Goal: Task Accomplishment & Management: Manage account settings

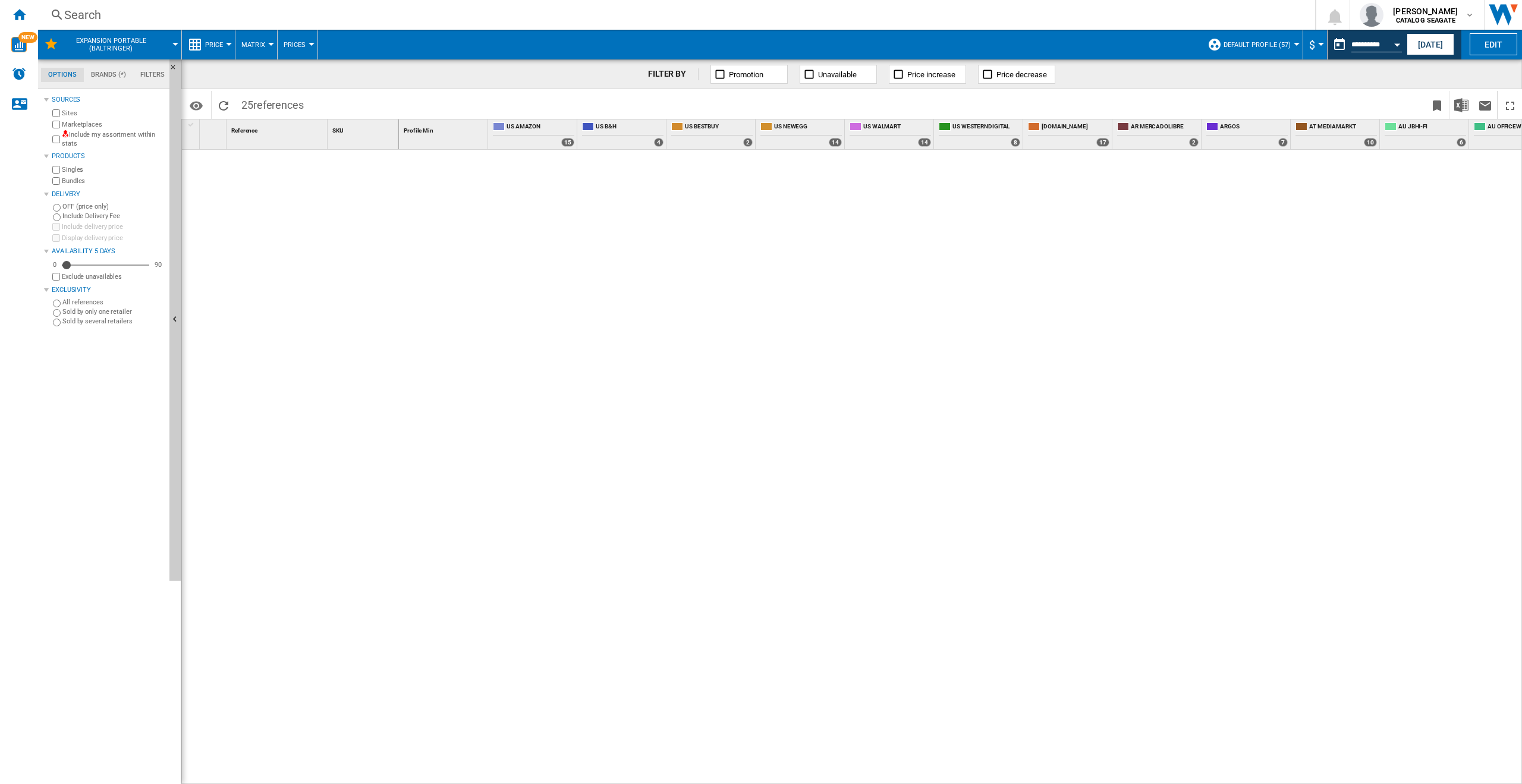
click at [133, 44] on span "Expansion Portable (baltringer)" at bounding box center [110, 44] width 96 height 15
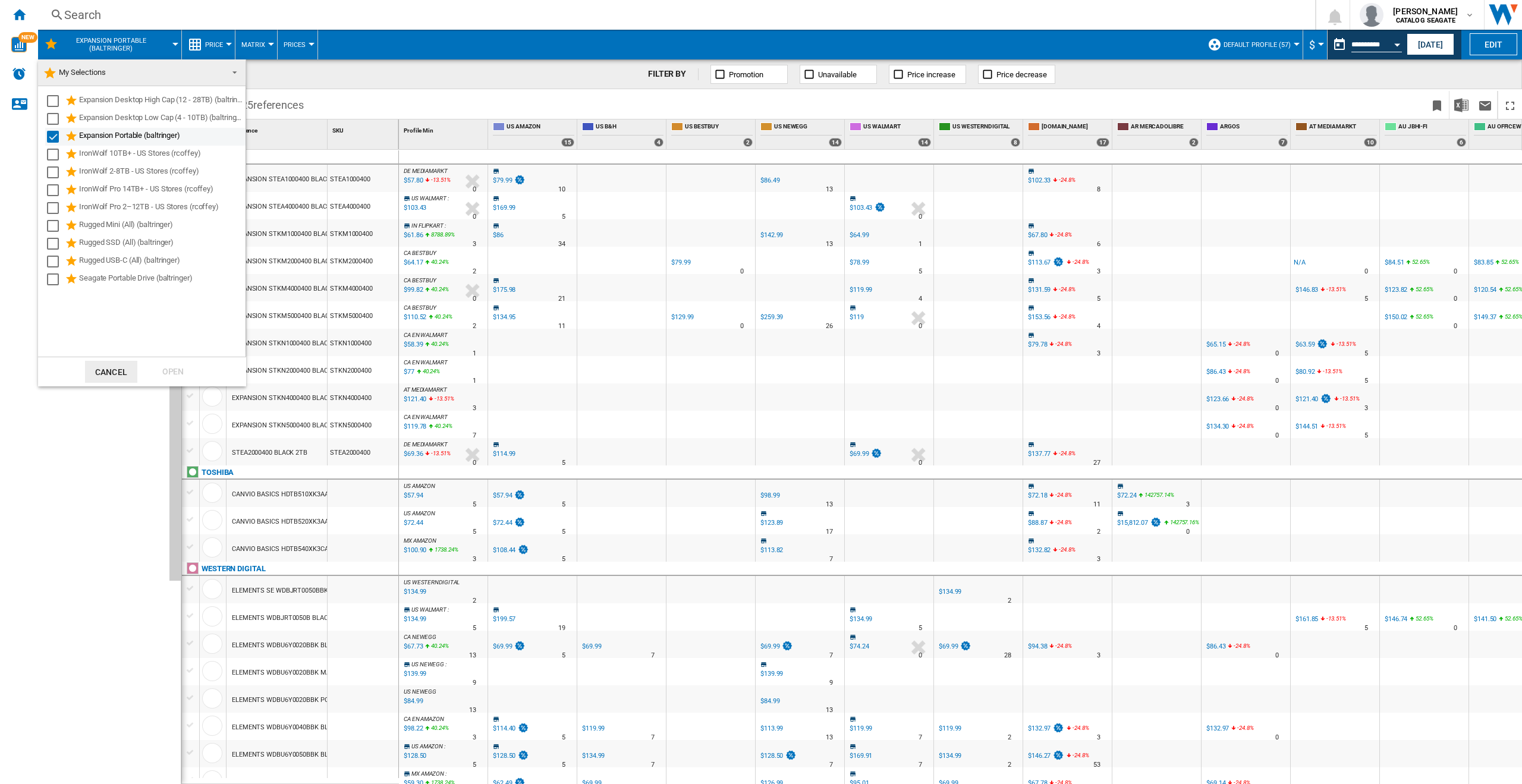
click at [49, 142] on div "Select" at bounding box center [53, 137] width 12 height 12
click at [54, 185] on div "Select" at bounding box center [53, 191] width 12 height 12
click at [175, 367] on div "Open" at bounding box center [173, 372] width 52 height 22
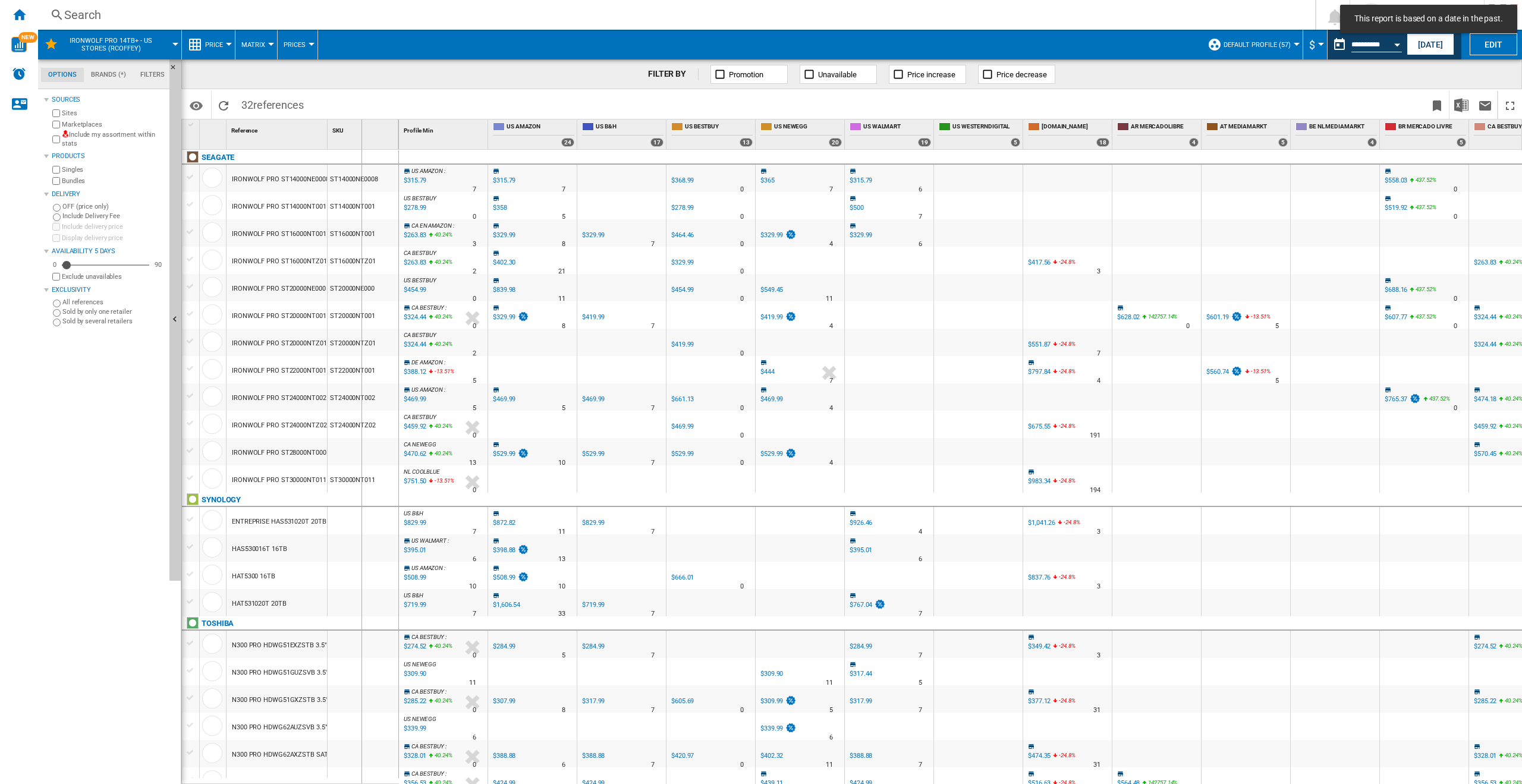
drag, startPoint x: 328, startPoint y: 136, endPoint x: 366, endPoint y: 138, distance: 38.1
click at [366, 138] on div "SKU 1" at bounding box center [363, 134] width 71 height 30
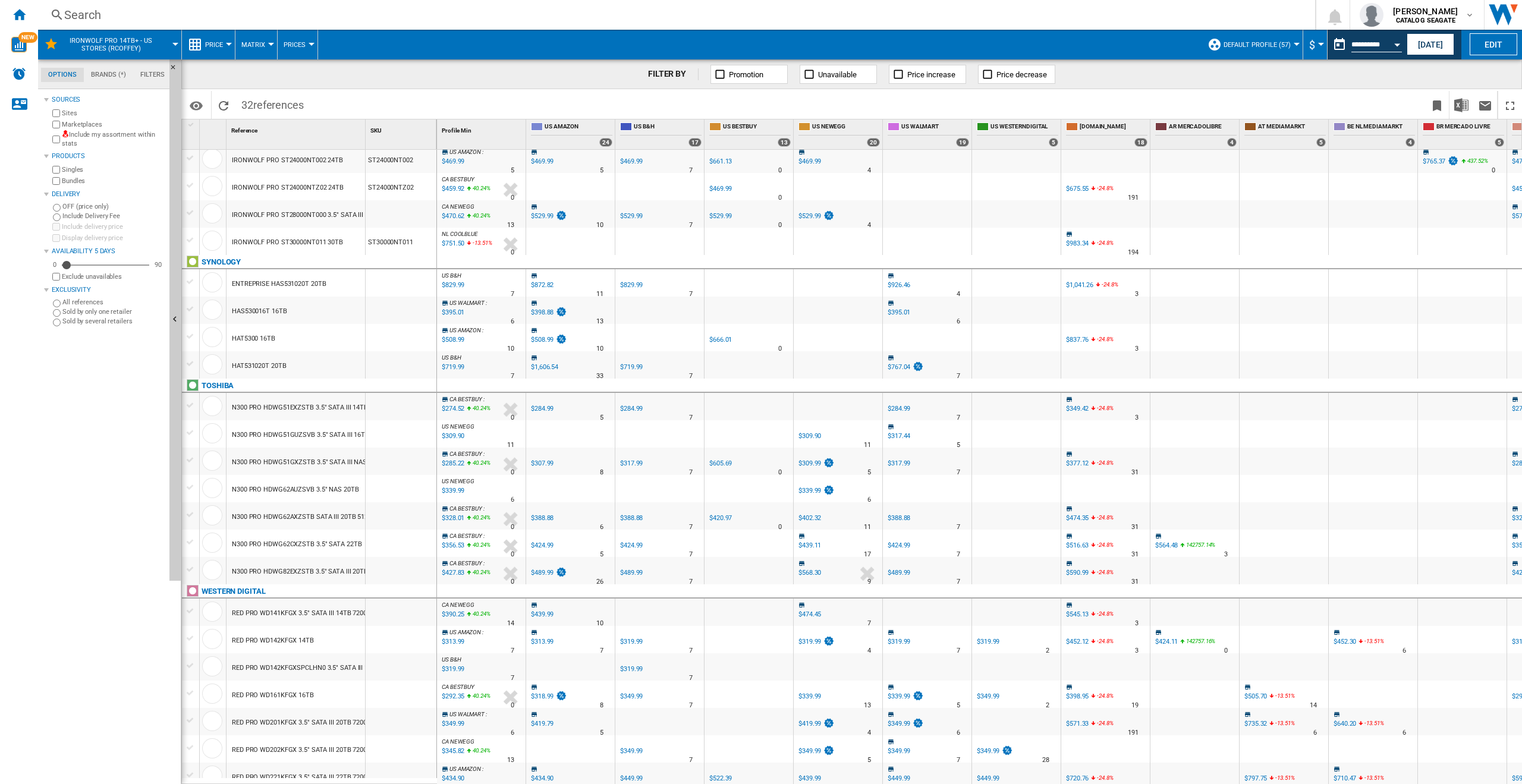
scroll to position [304, 0]
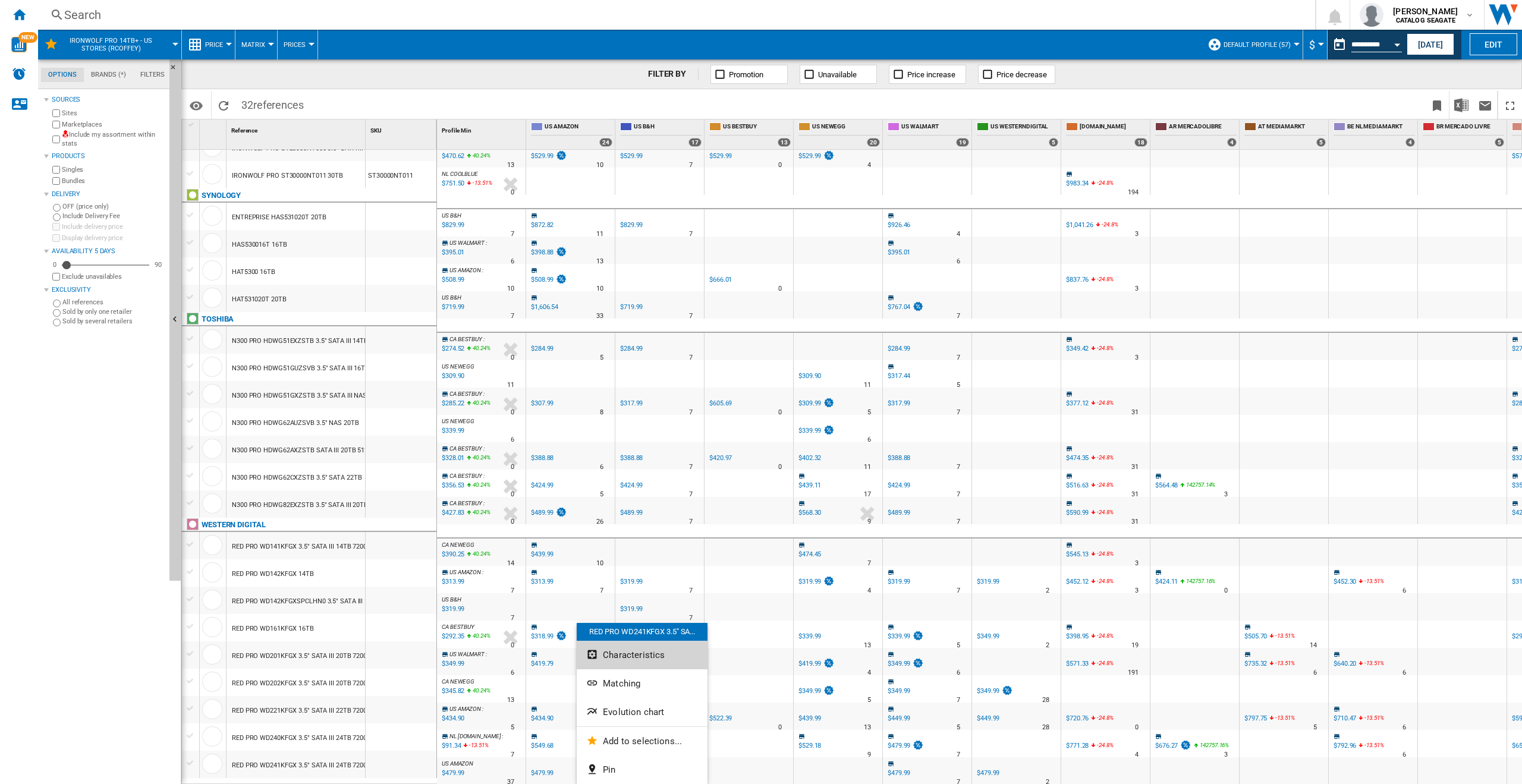
click at [628, 657] on span "Characteristics" at bounding box center [634, 655] width 62 height 11
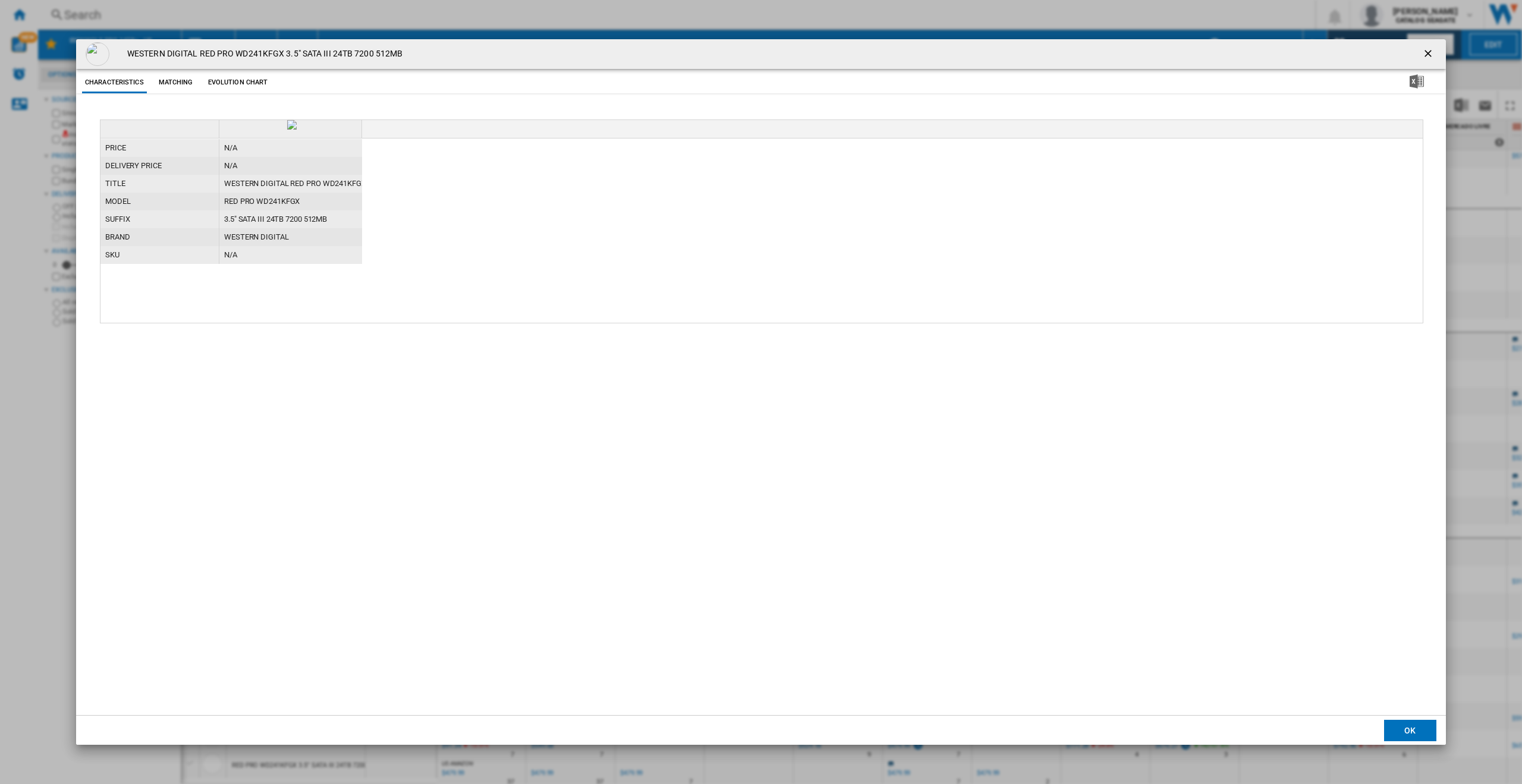
click at [226, 76] on button "Evolution chart" at bounding box center [238, 83] width 66 height 21
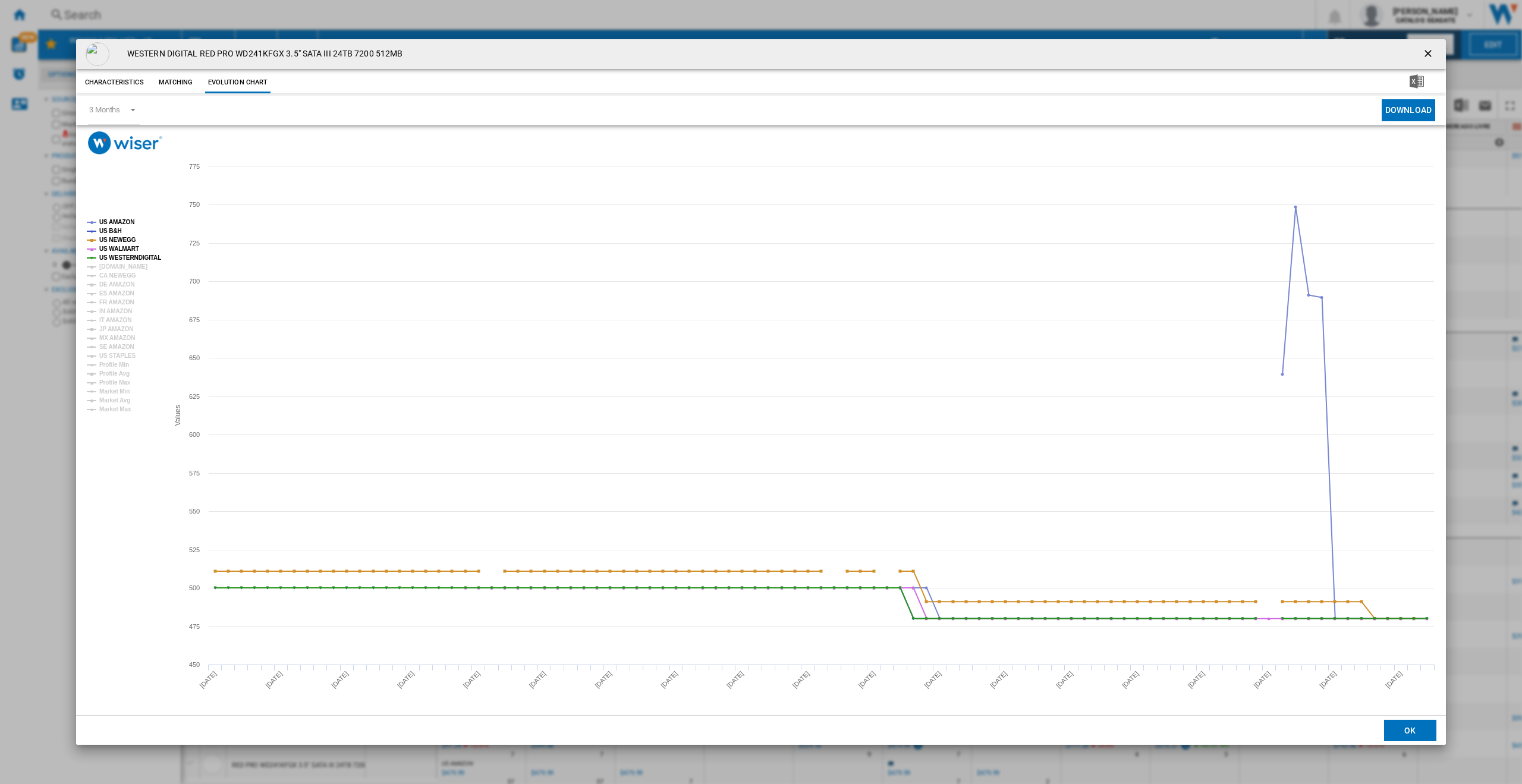
drag, startPoint x: 1427, startPoint y: 54, endPoint x: 1439, endPoint y: 52, distance: 12.2
click at [1434, 54] on ng-md-icon "getI18NText('BUTTONS.CLOSE_DIALOG')" at bounding box center [1429, 54] width 15 height 15
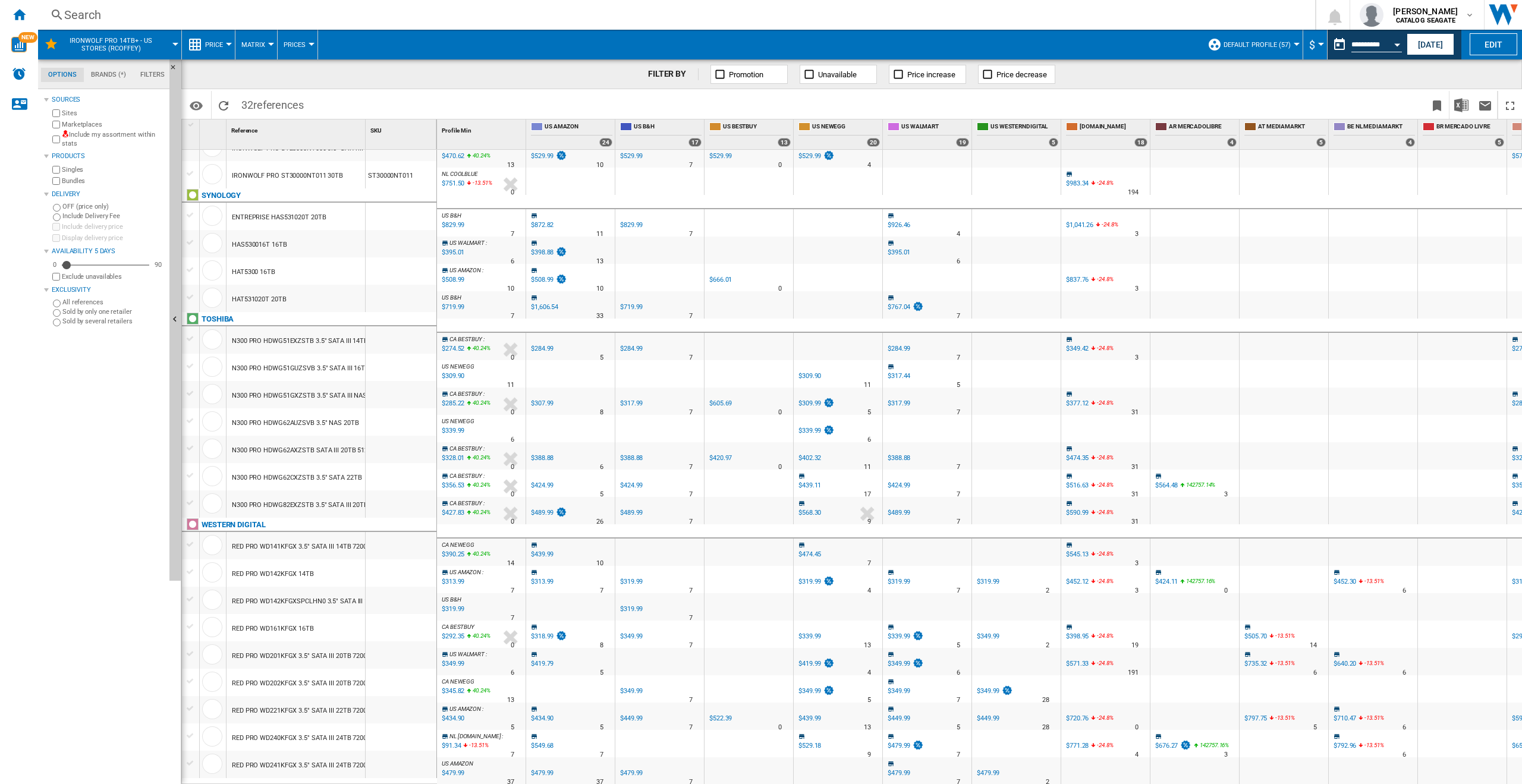
click at [156, 73] on md-tab-item "Filters" at bounding box center [153, 74] width 38 height 15
click at [65, 76] on md-tab-item "Options" at bounding box center [63, 74] width 43 height 15
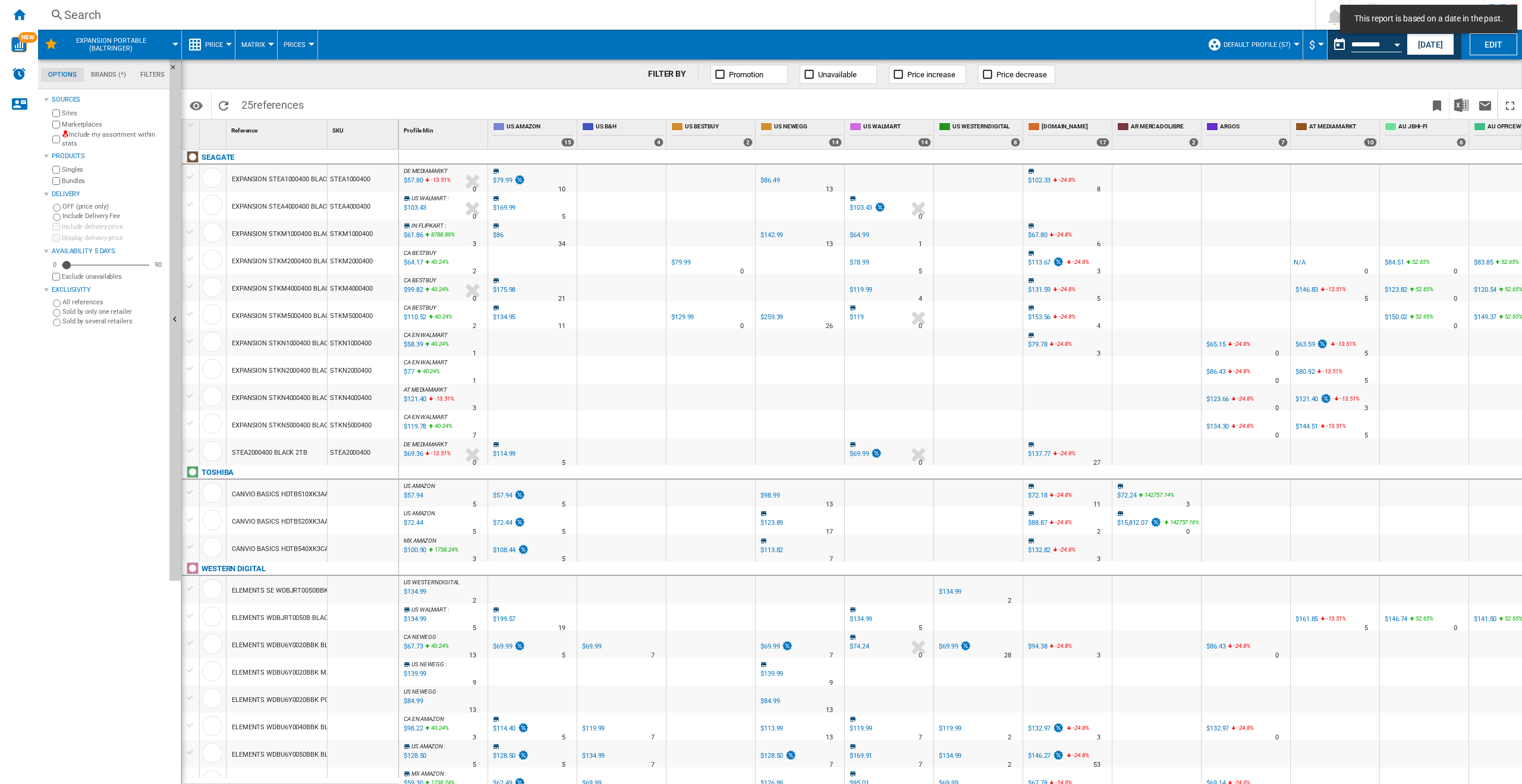
scroll to position [99, 0]
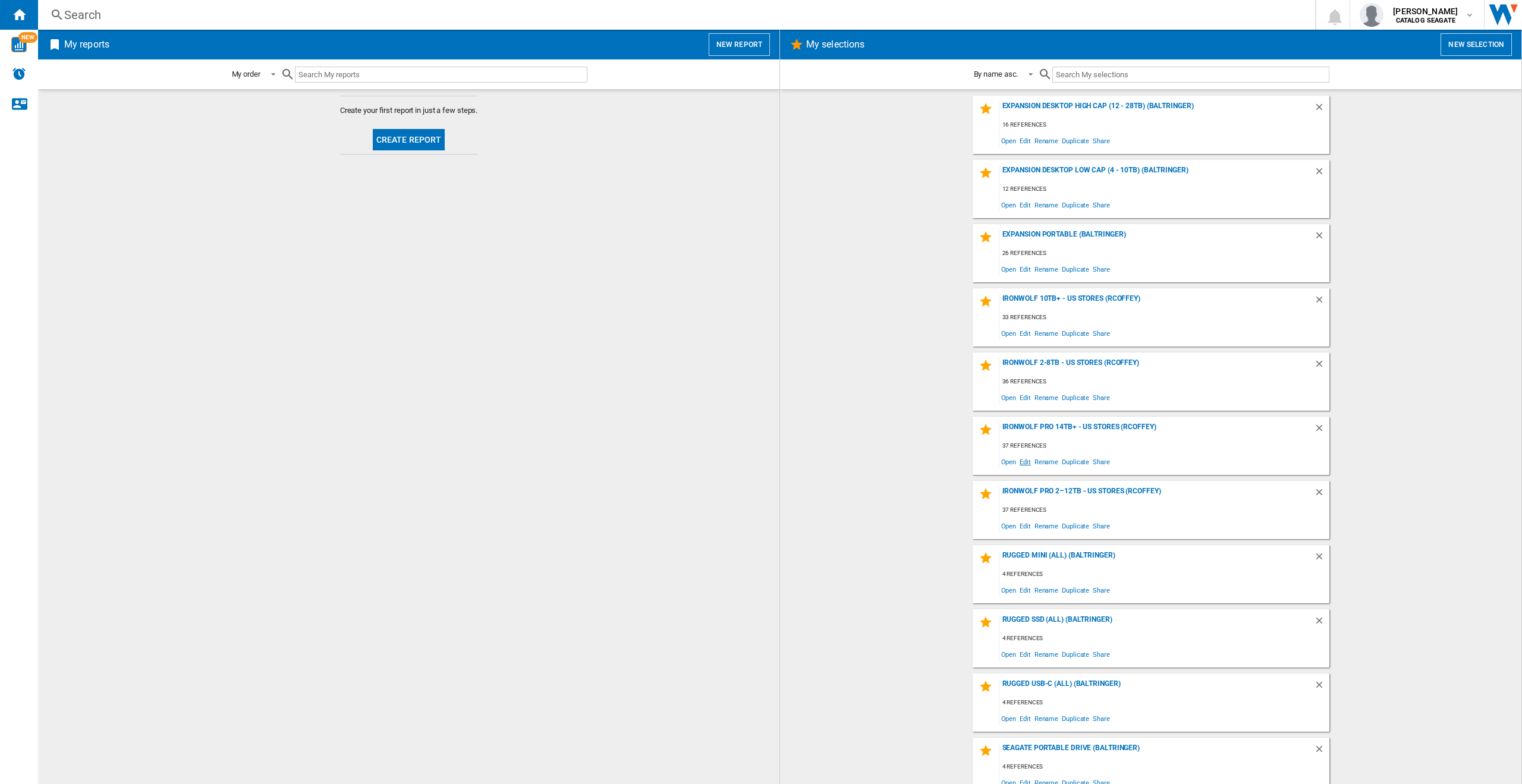
click at [1018, 463] on span "Edit" at bounding box center [1025, 461] width 15 height 16
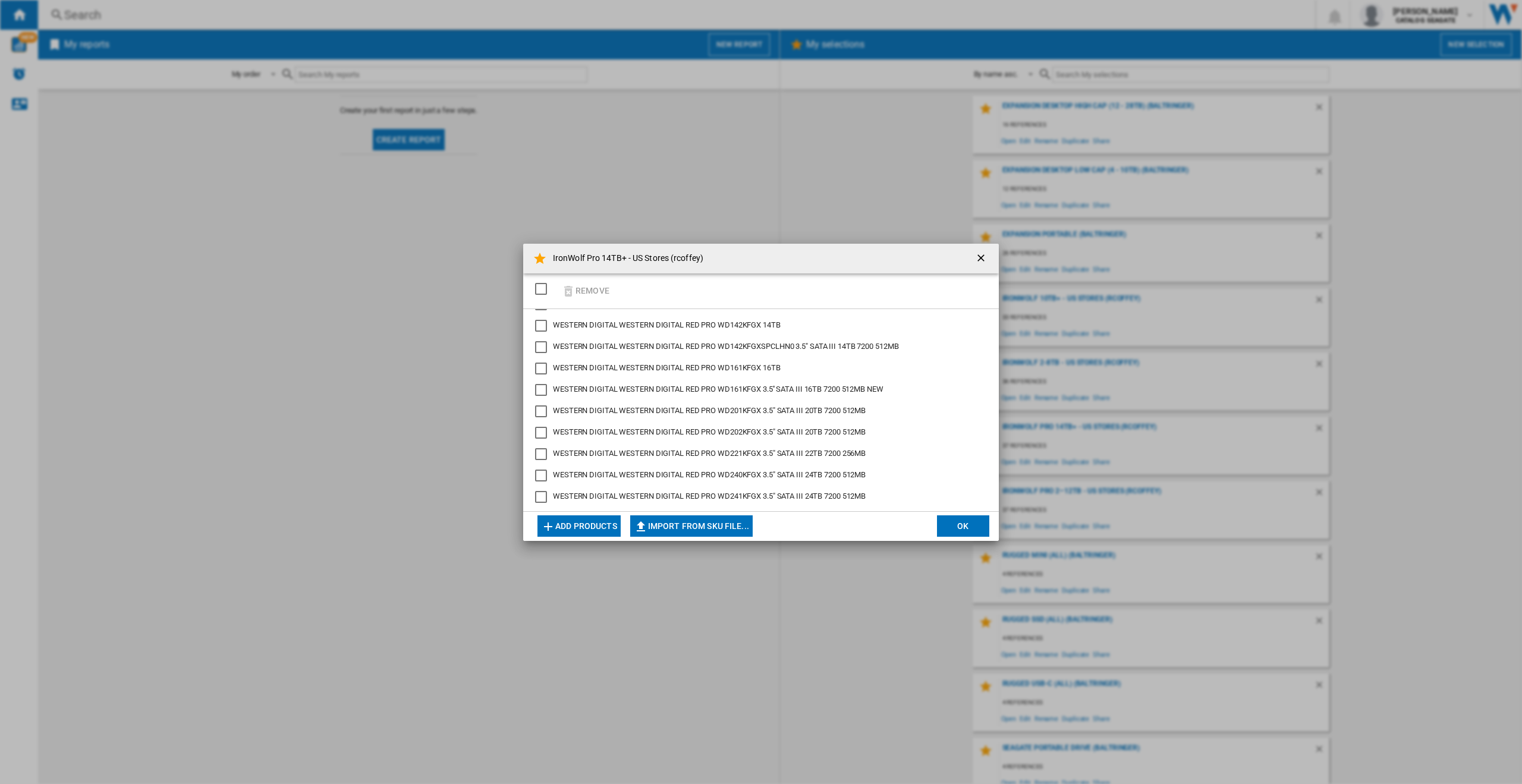
scroll to position [602, 0]
click at [588, 531] on button "Add products" at bounding box center [579, 526] width 84 height 21
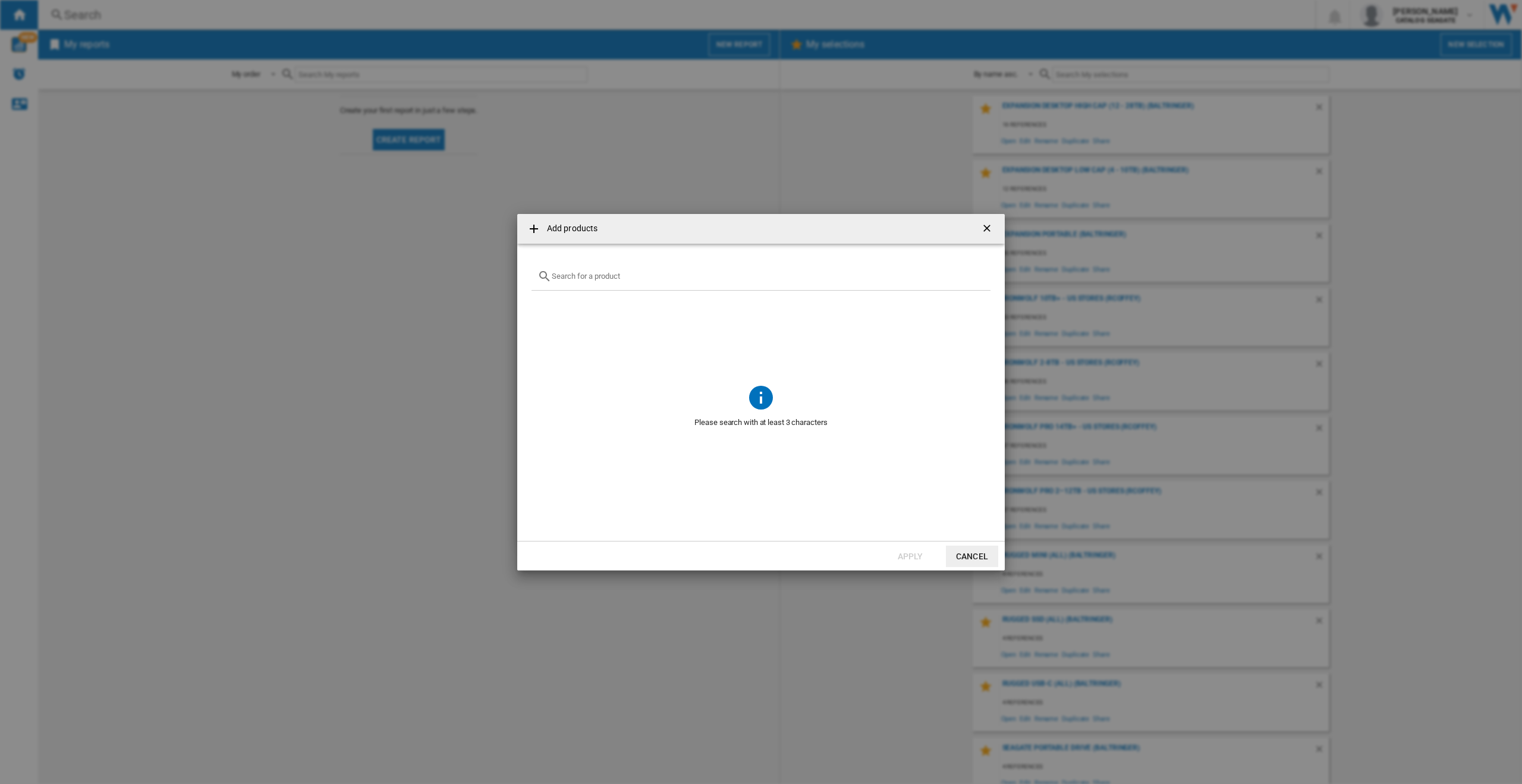
click at [599, 277] on input "text" at bounding box center [768, 277] width 433 height 9
type input "2"
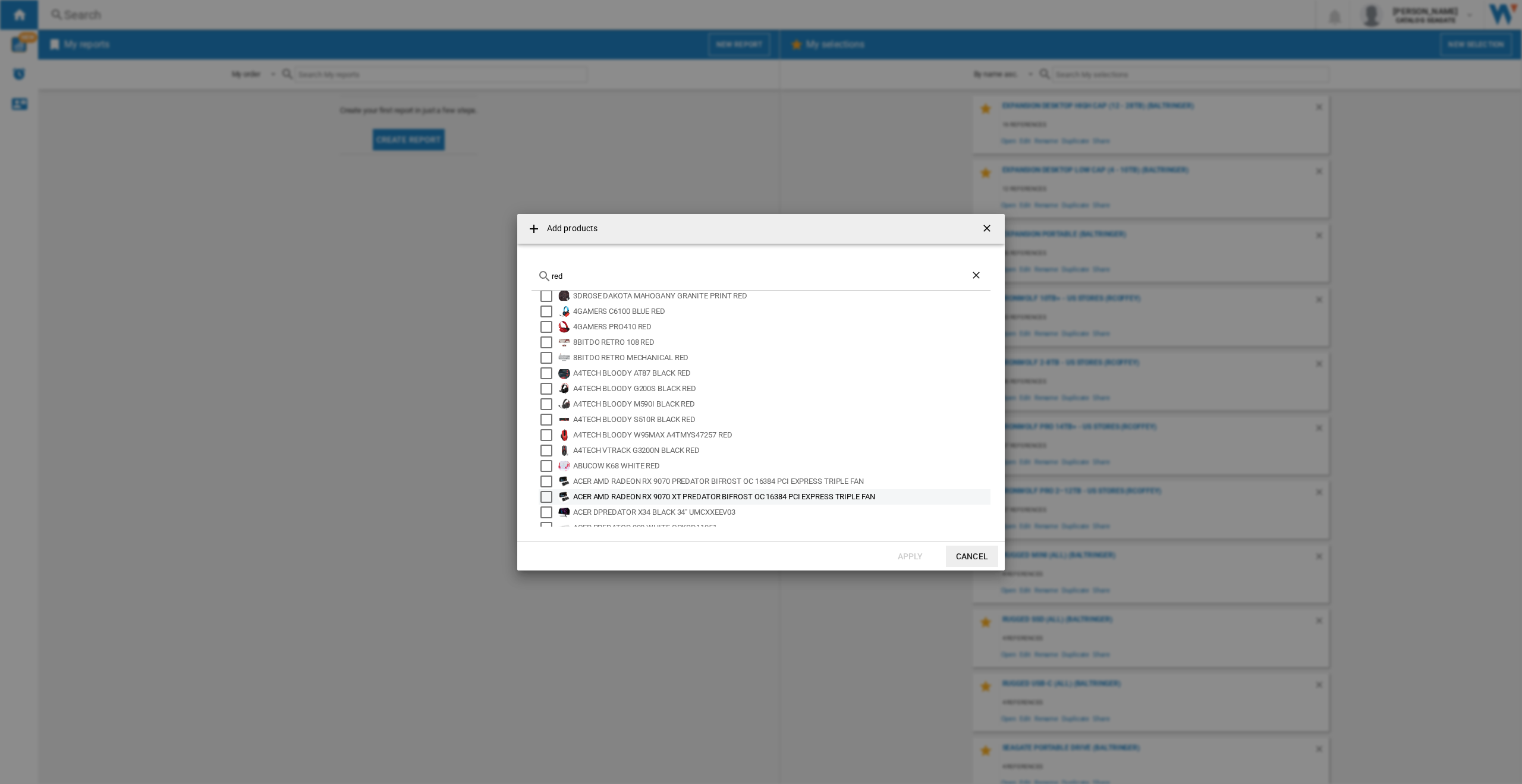
scroll to position [0, 0]
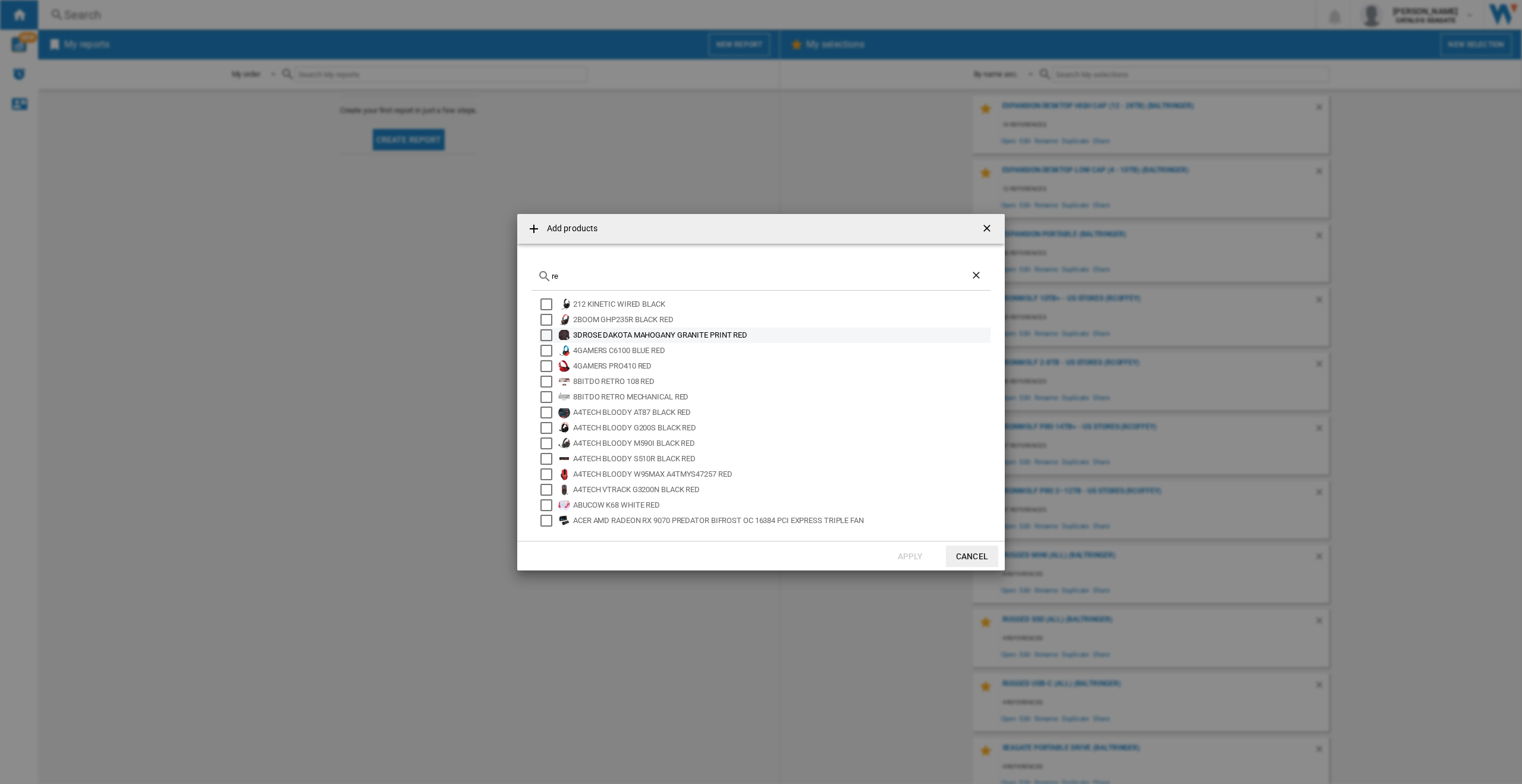
type input "r"
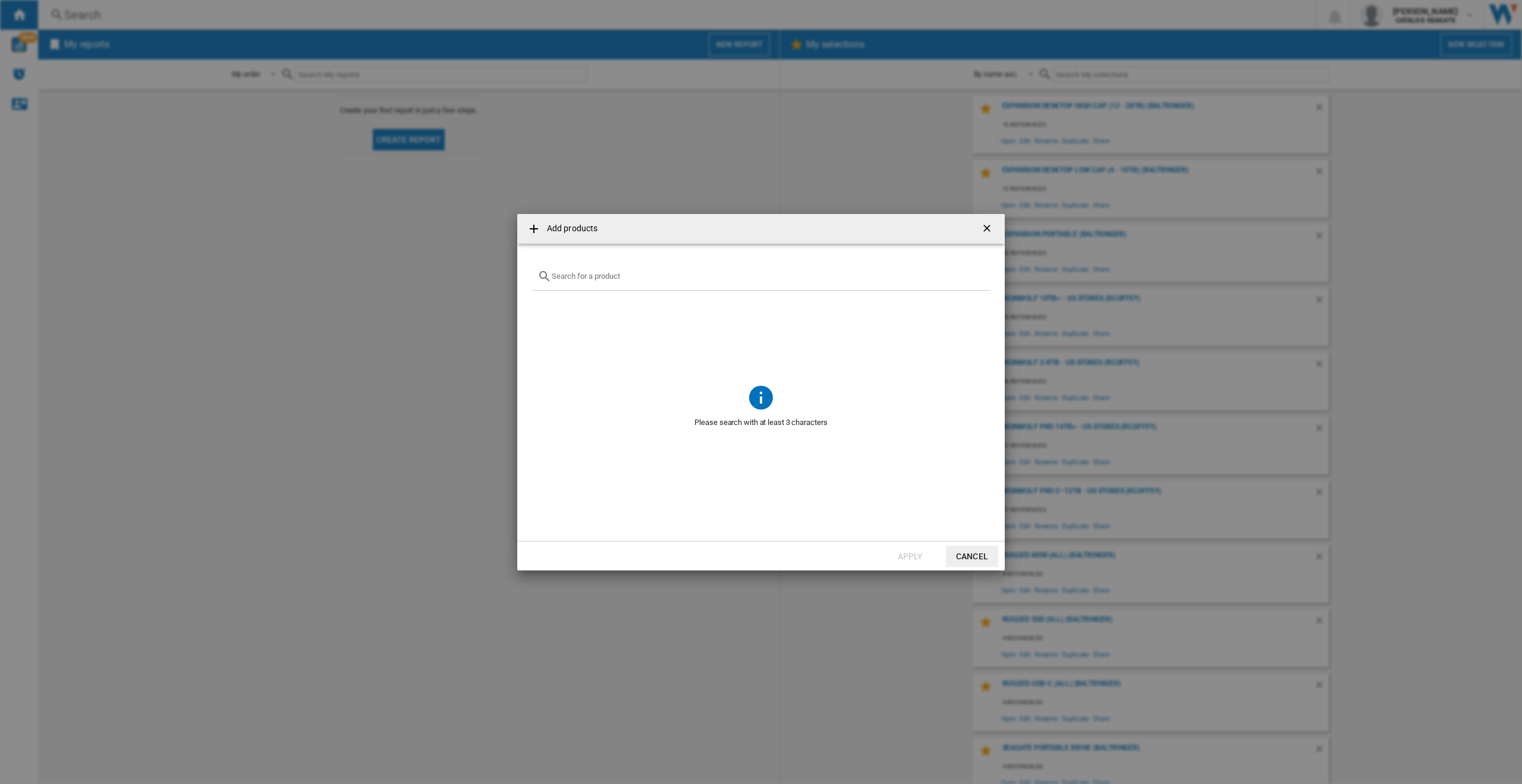
click at [1222, 556] on div "Add products Please search with at least 3 characters Apply Cancel" at bounding box center [761, 392] width 1522 height 784
drag, startPoint x: 1181, startPoint y: 330, endPoint x: 1161, endPoint y: 330, distance: 20.0
click at [1181, 330] on div "Add products Please search with at least 3 characters Apply Cancel" at bounding box center [761, 392] width 1522 height 784
click at [987, 230] on ng-md-icon "getI18NText('BUTTONS.CLOSE_DIALOG')" at bounding box center [988, 229] width 15 height 15
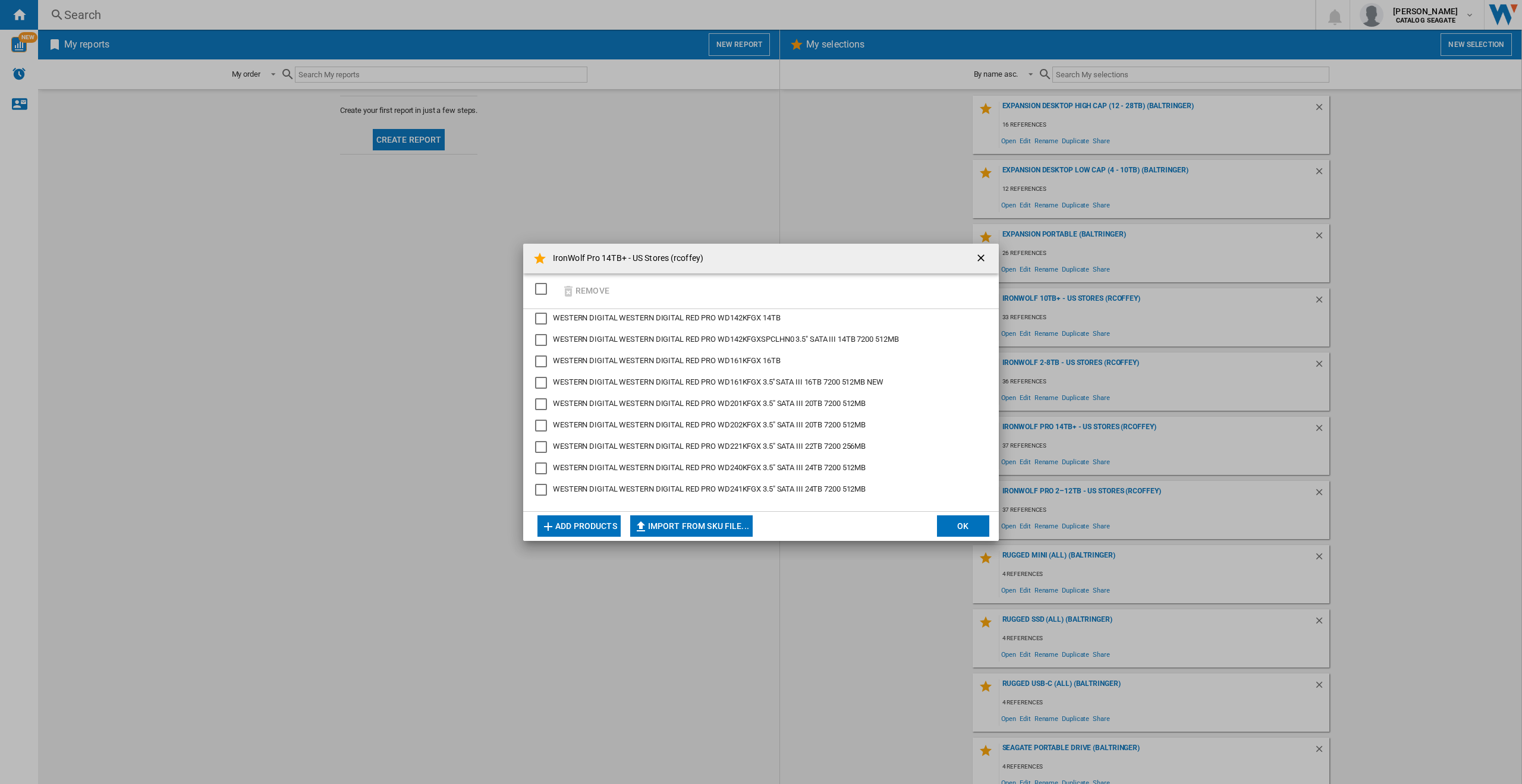
click at [979, 257] on ng-md-icon "getI18NText('BUTTONS.CLOSE_DIALOG')" at bounding box center [982, 259] width 15 height 15
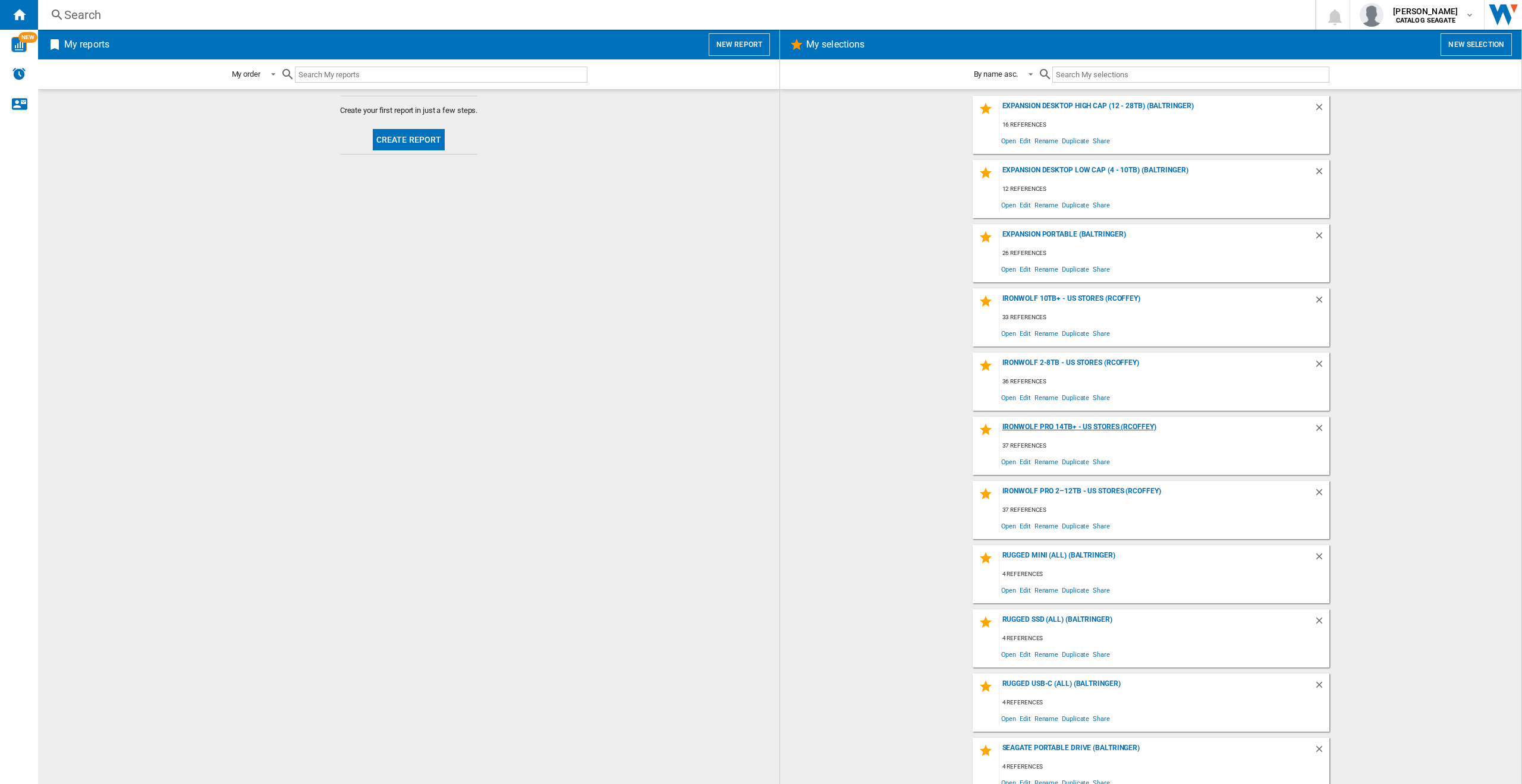
click at [1090, 430] on div "IronWolf Pro 14TB+ - US Stores (rcoffey)" at bounding box center [1156, 431] width 314 height 16
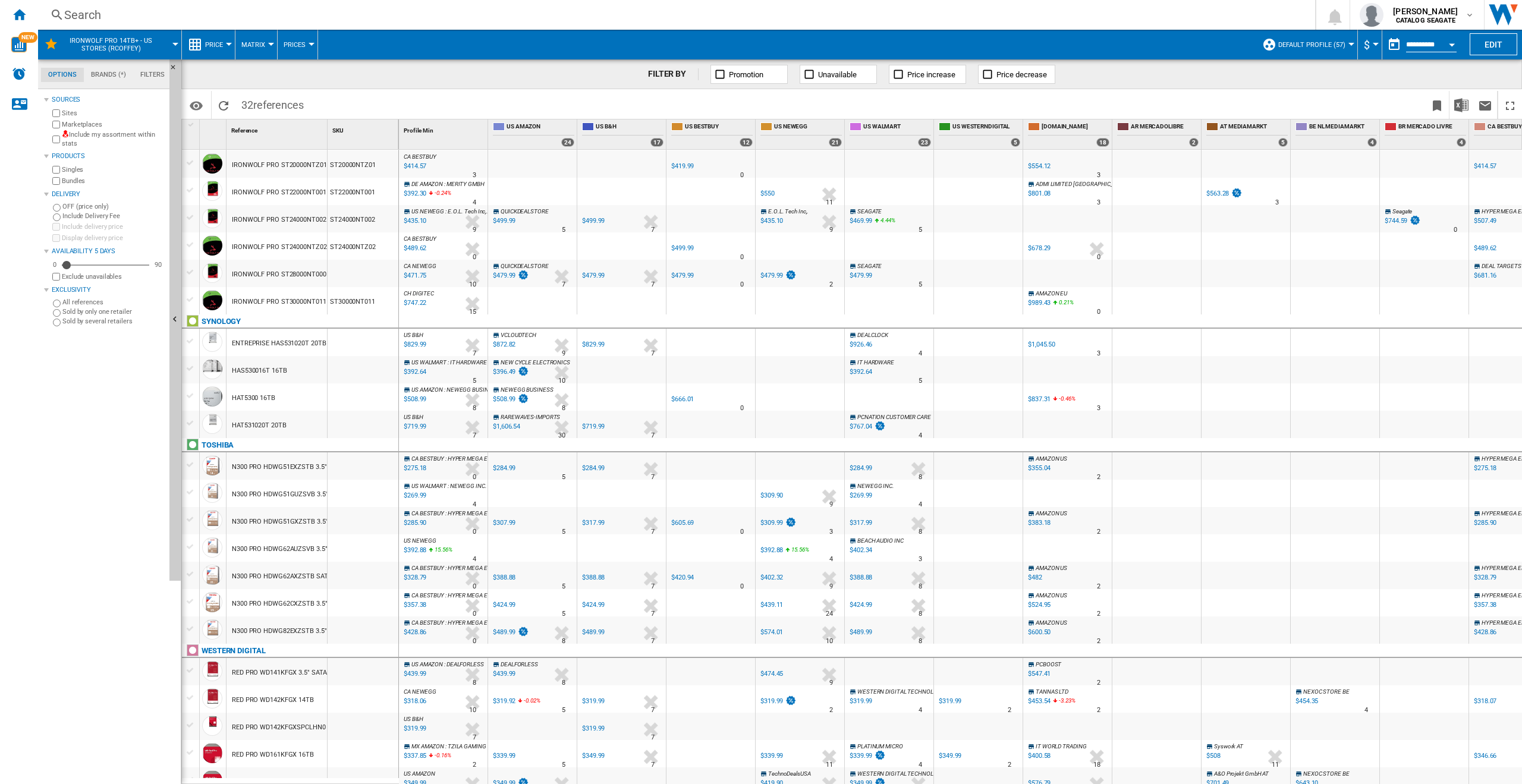
scroll to position [304, 0]
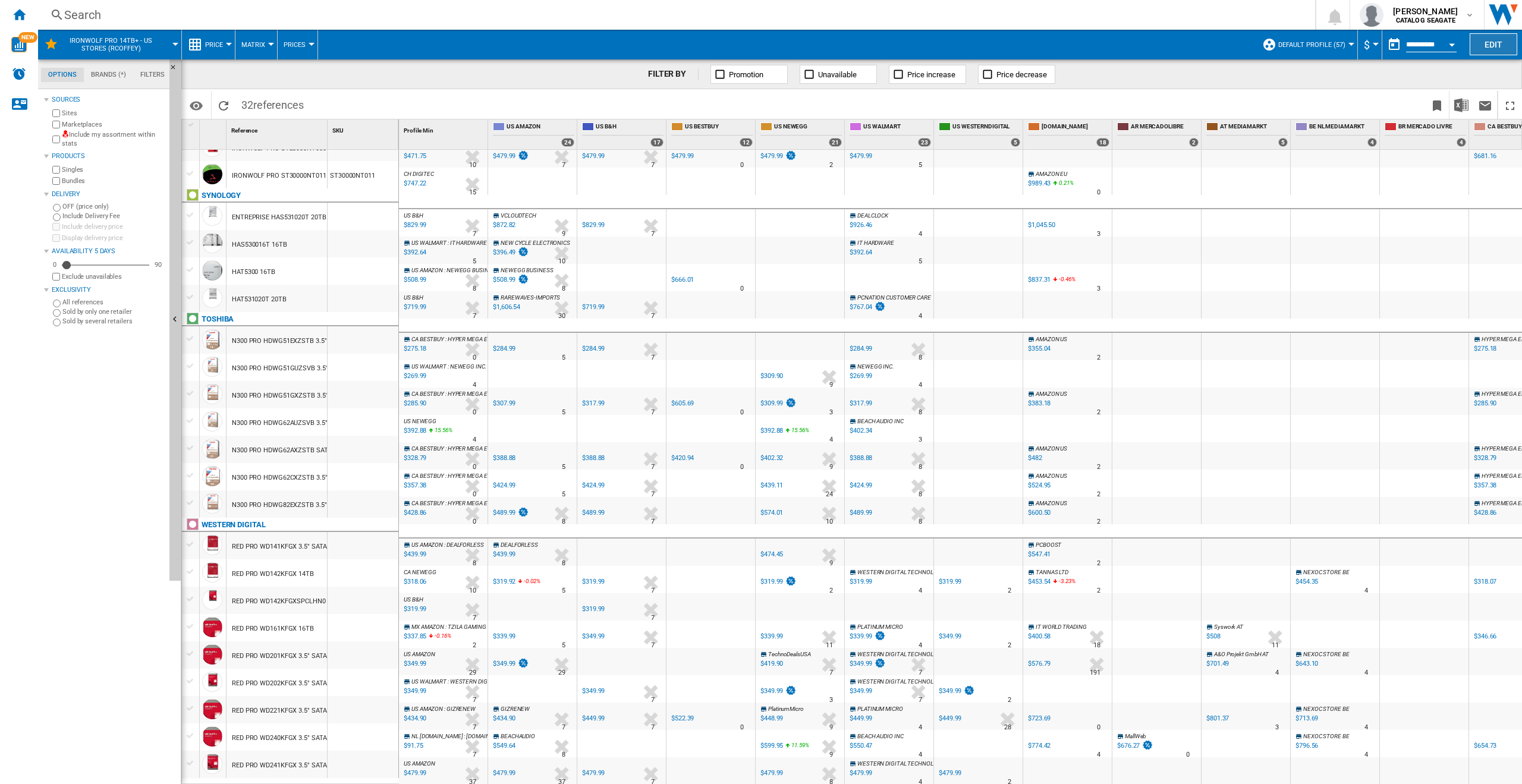
click at [1484, 49] on button "Edit" at bounding box center [1494, 44] width 48 height 22
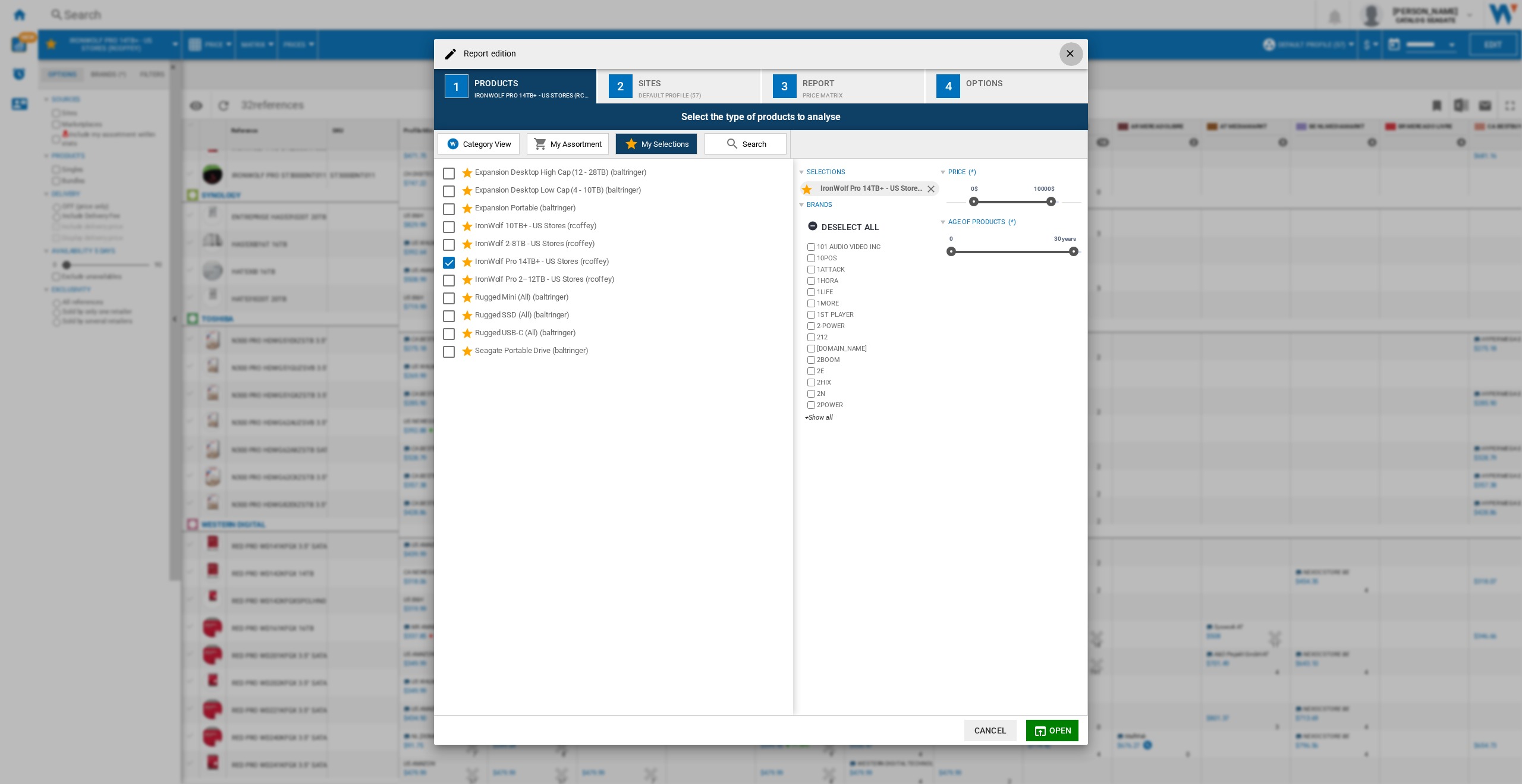
click at [1074, 54] on ng-md-icon "getI18NText('BUTTONS.CLOSE_DIALOG')" at bounding box center [1071, 54] width 15 height 15
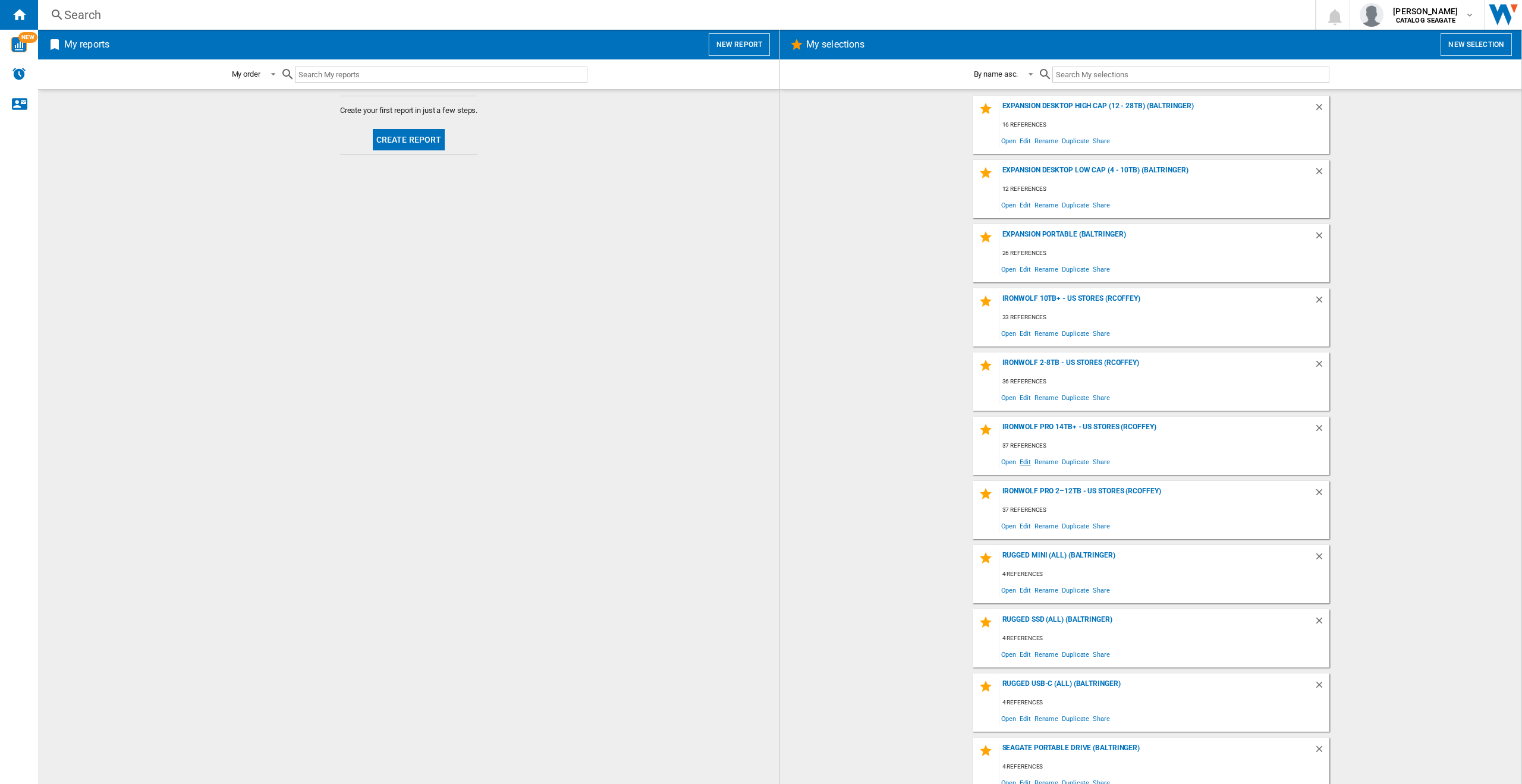
click at [1022, 460] on span "Edit" at bounding box center [1025, 461] width 15 height 16
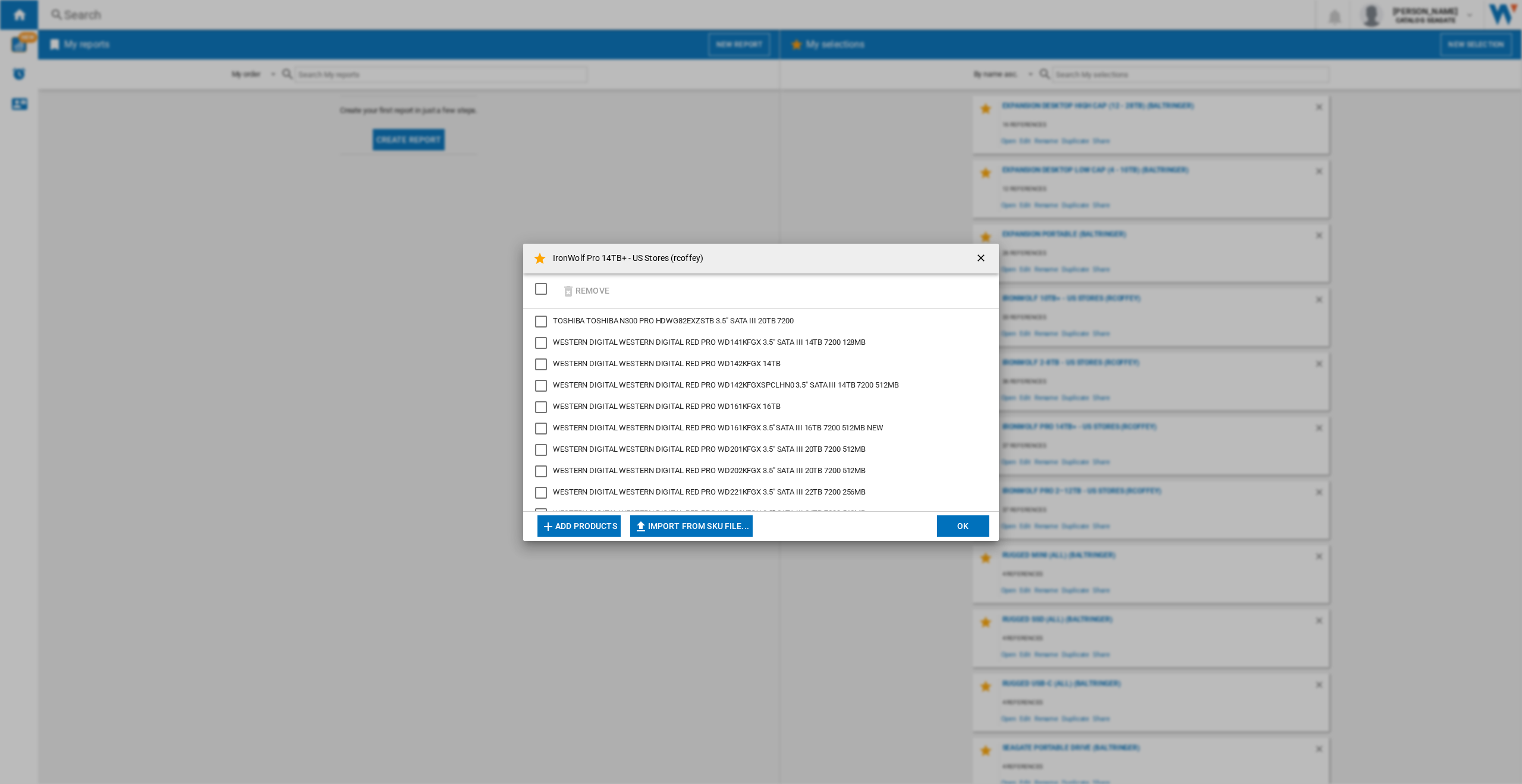
scroll to position [602, 0]
click at [590, 523] on button "Add products" at bounding box center [579, 526] width 84 height 21
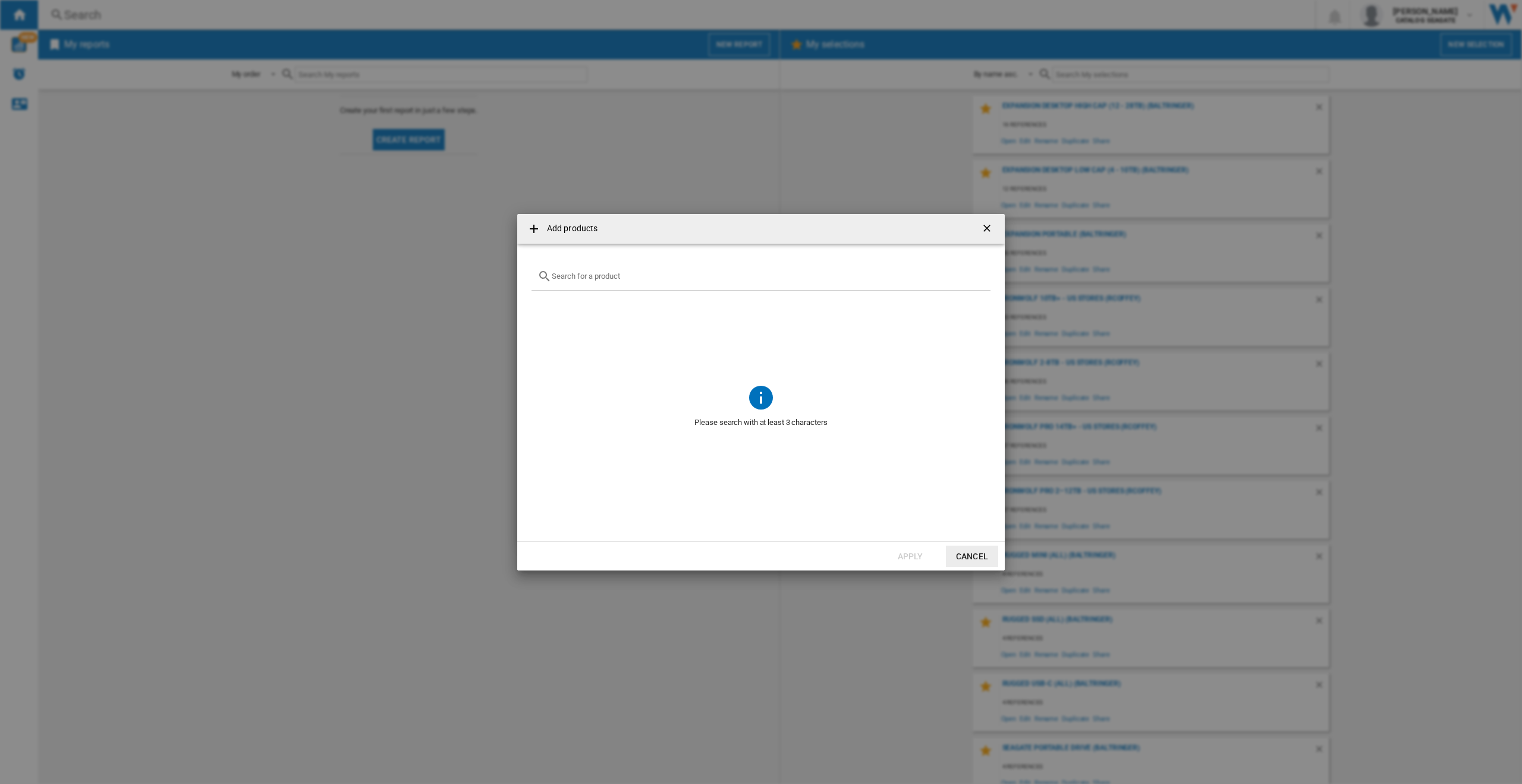
click at [620, 274] on input "Add products ..." at bounding box center [768, 277] width 433 height 9
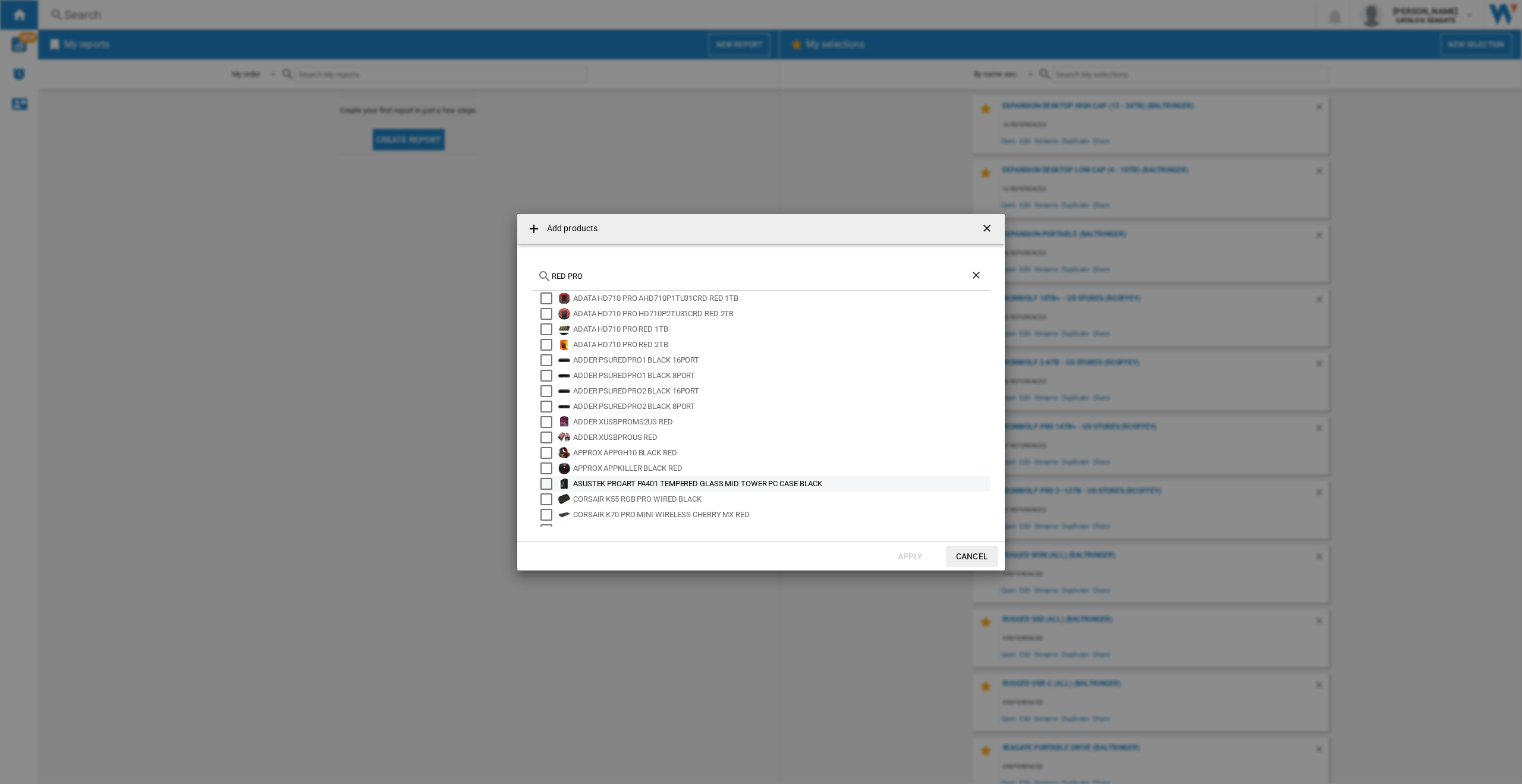
scroll to position [79, 0]
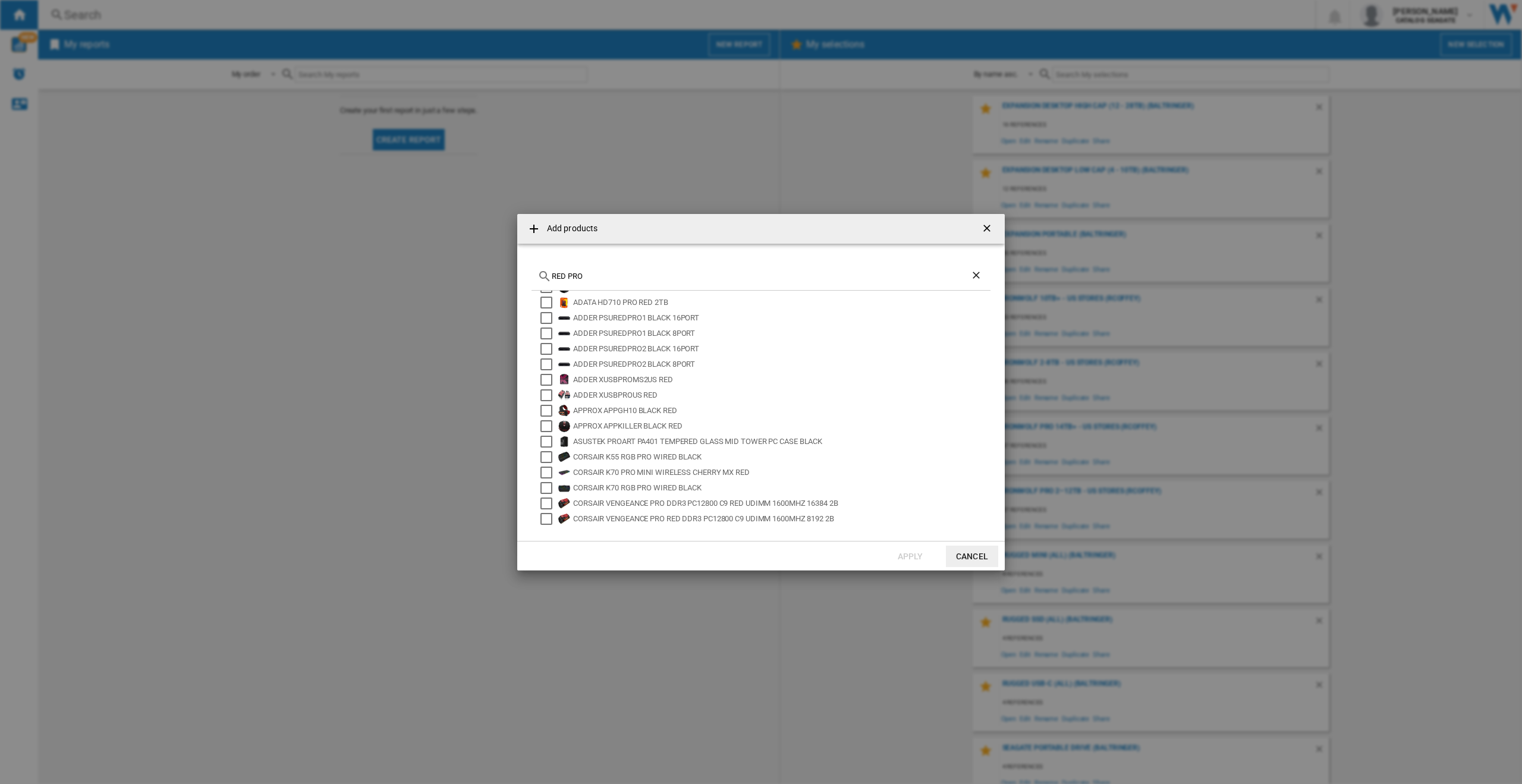
drag, startPoint x: 582, startPoint y: 275, endPoint x: 517, endPoint y: 274, distance: 65.0
click at [517, 274] on div "Add products RED PRO 4GAMERS PRO410 RED ADATA HD710 PRO AHD710P1TU31 RED 1TB AD…" at bounding box center [761, 392] width 1522 height 784
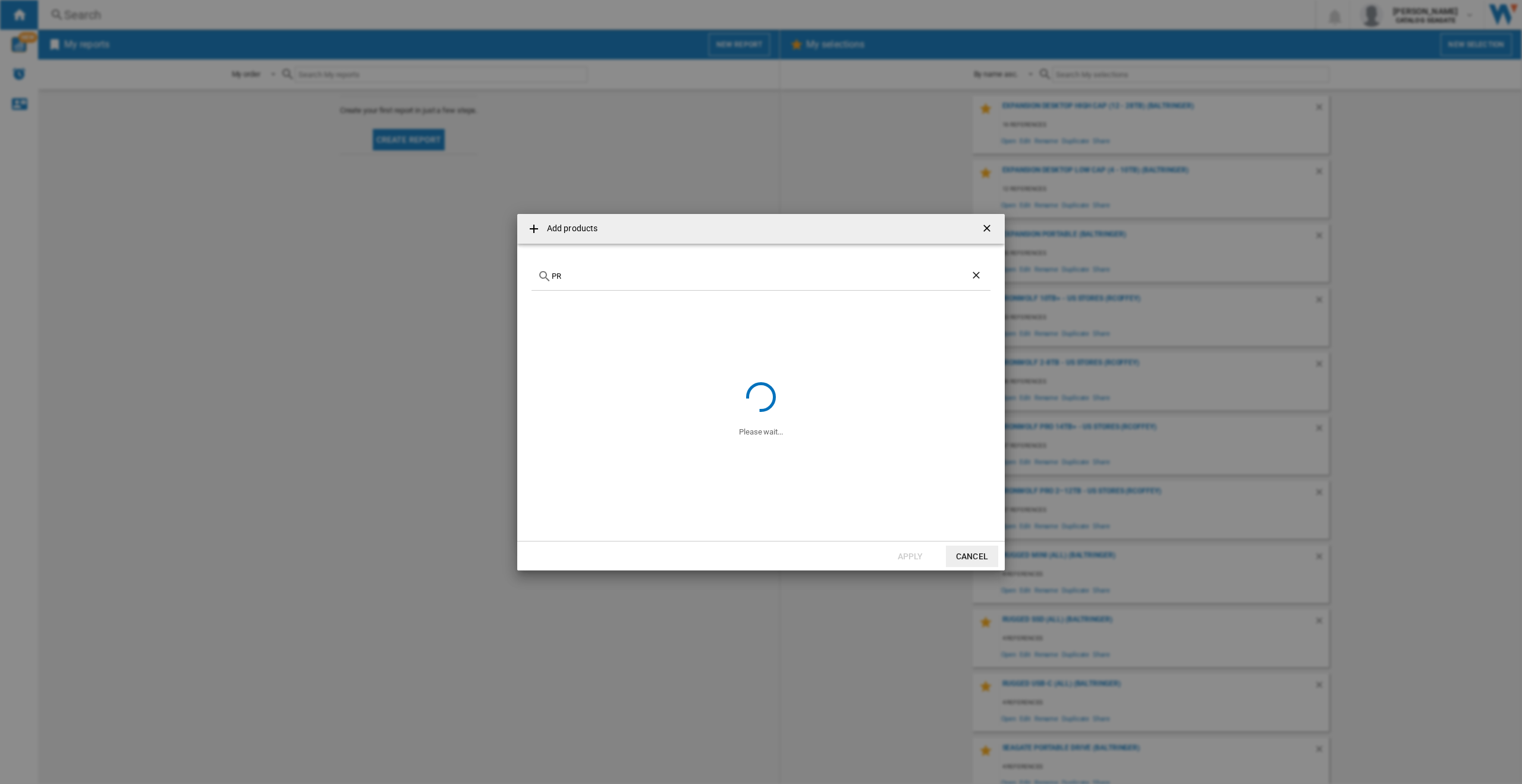
type input "P"
drag, startPoint x: 598, startPoint y: 271, endPoint x: 490, endPoint y: 267, distance: 108.1
click at [490, 267] on div "Add products RED No reference matches your query Apply Cancel" at bounding box center [761, 392] width 1522 height 784
click at [588, 275] on input "RED" at bounding box center [761, 277] width 418 height 9
paste input "WD260KFGX"
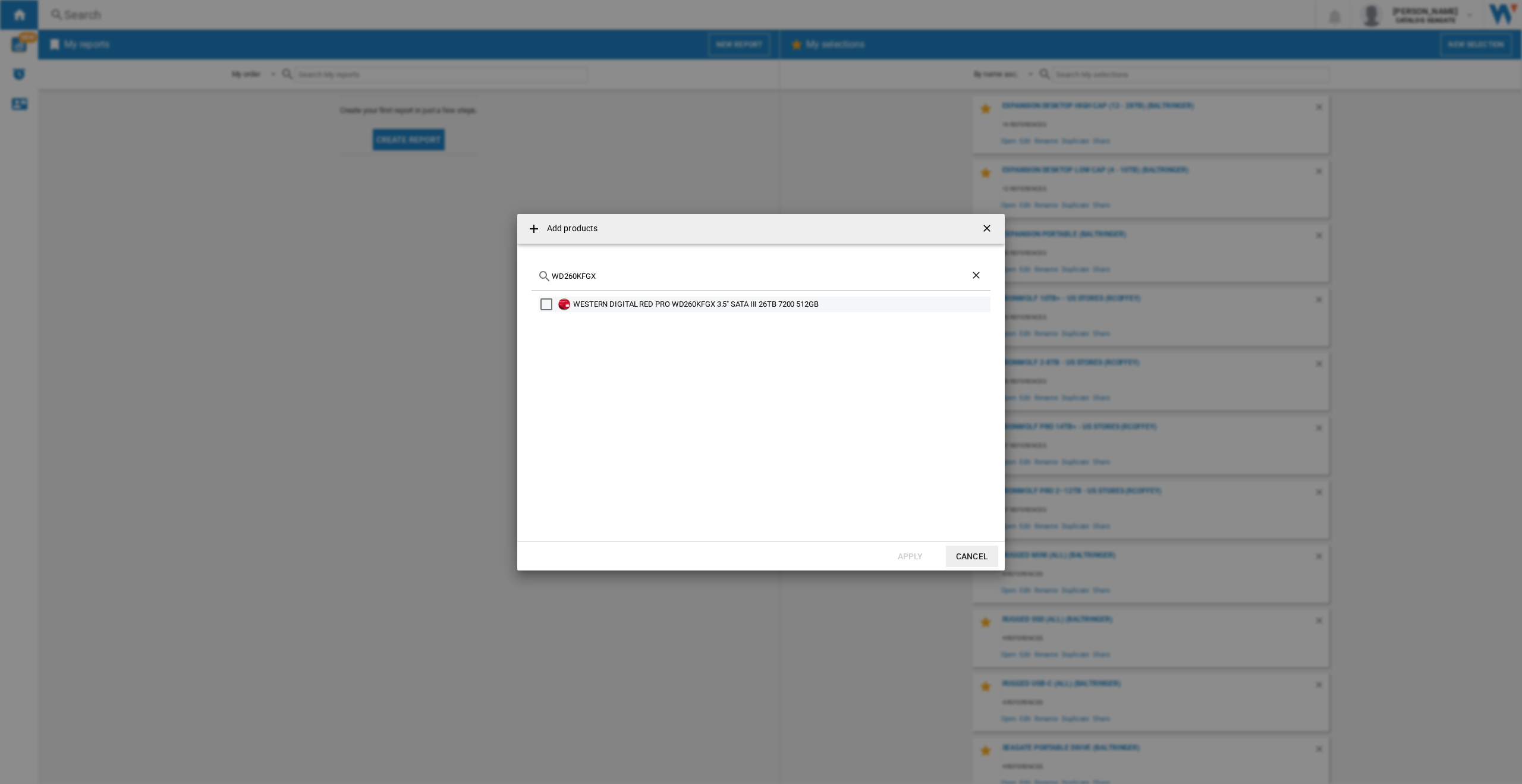
type input "WD260KFGX"
click at [539, 303] on div "WESTERN DIGITAL RED PRO WD260KFGX 3.5" SATA III 26TB 7200 512GB" at bounding box center [765, 304] width 452 height 15
click at [543, 300] on div "Select" at bounding box center [546, 305] width 12 height 12
click at [912, 550] on button "Apply" at bounding box center [910, 556] width 52 height 21
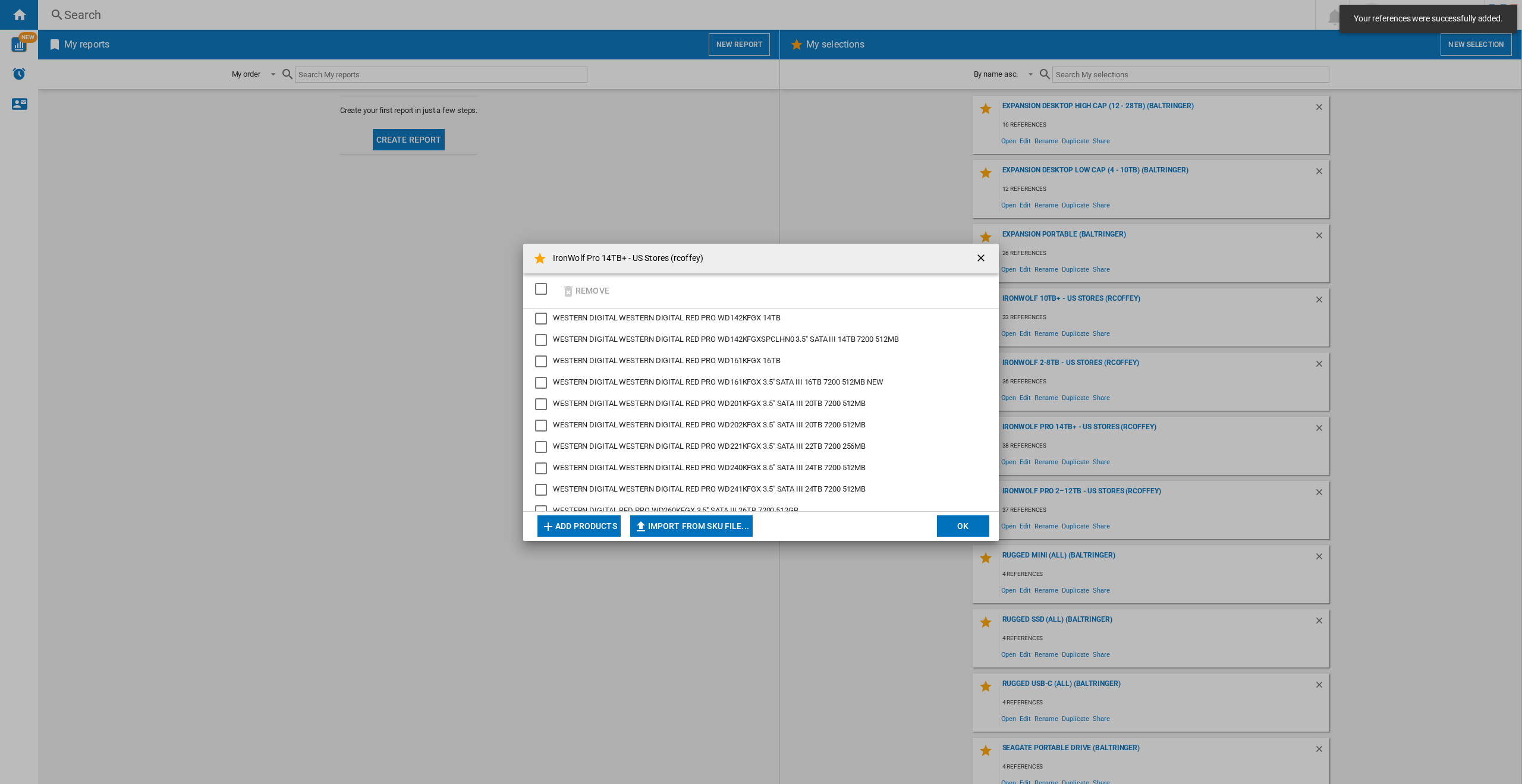
click at [959, 528] on button "OK" at bounding box center [963, 526] width 52 height 21
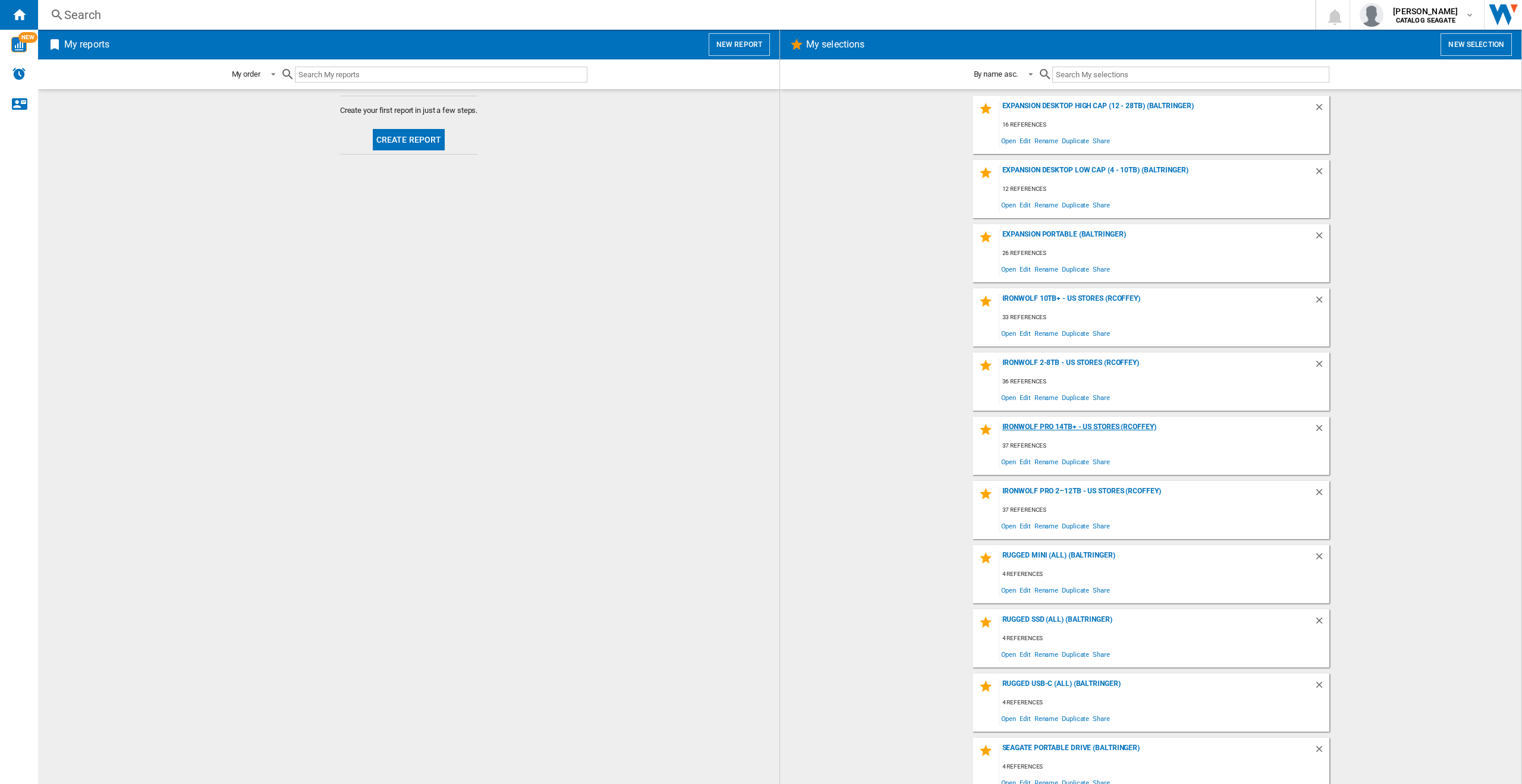
click at [1053, 424] on div "IronWolf Pro 14TB+ - US Stores (rcoffey)" at bounding box center [1156, 431] width 314 height 16
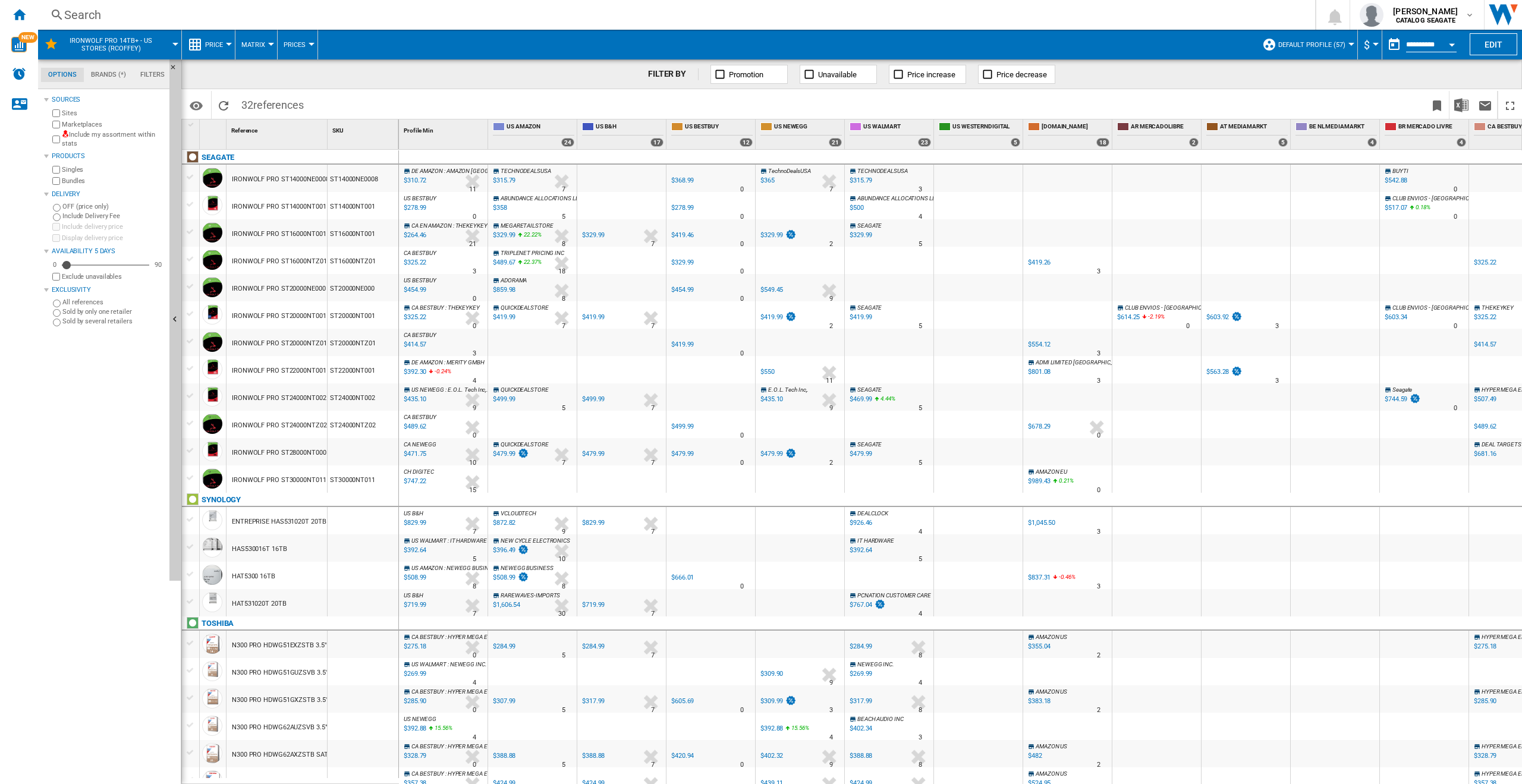
scroll to position [294, 0]
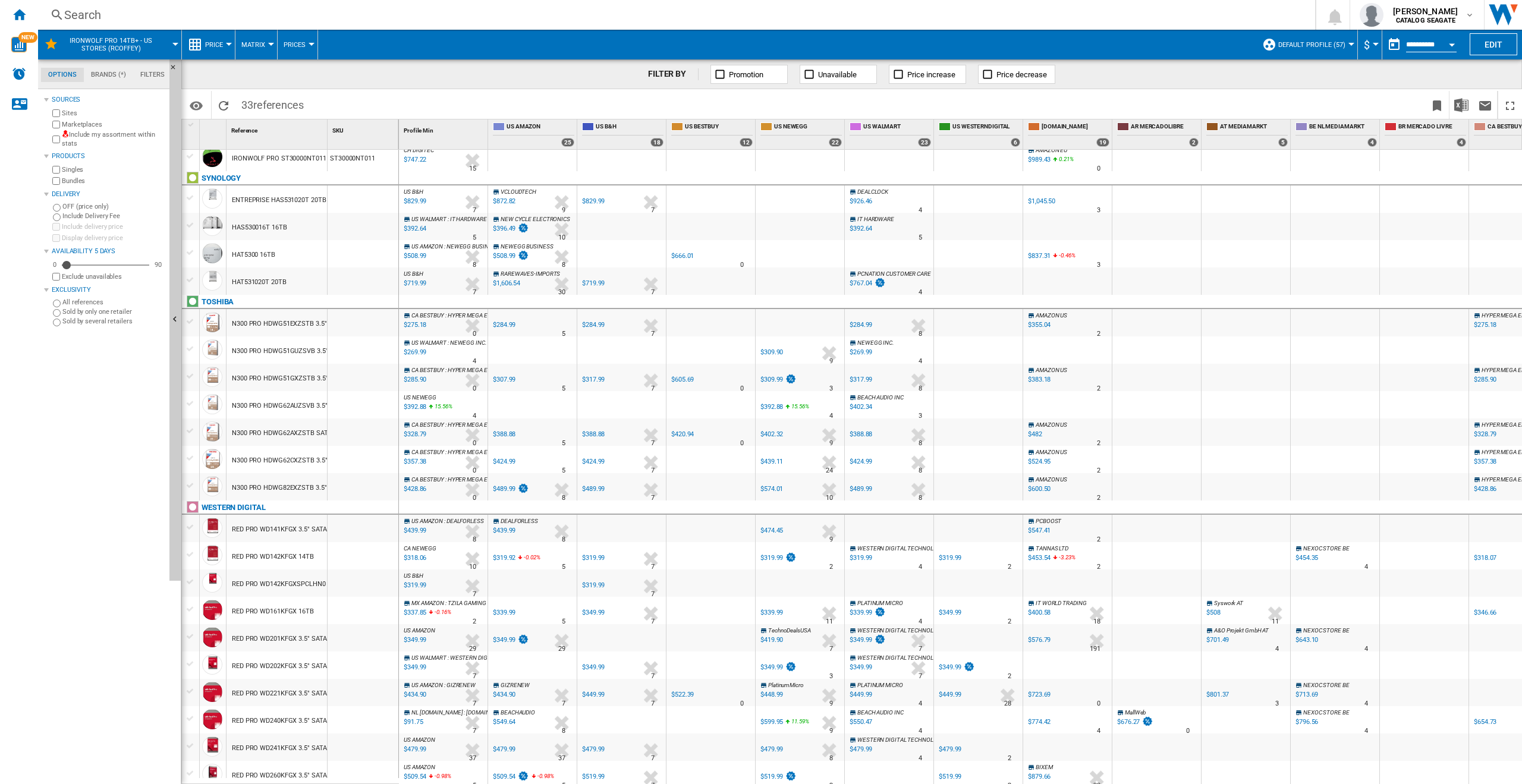
scroll to position [332, 0]
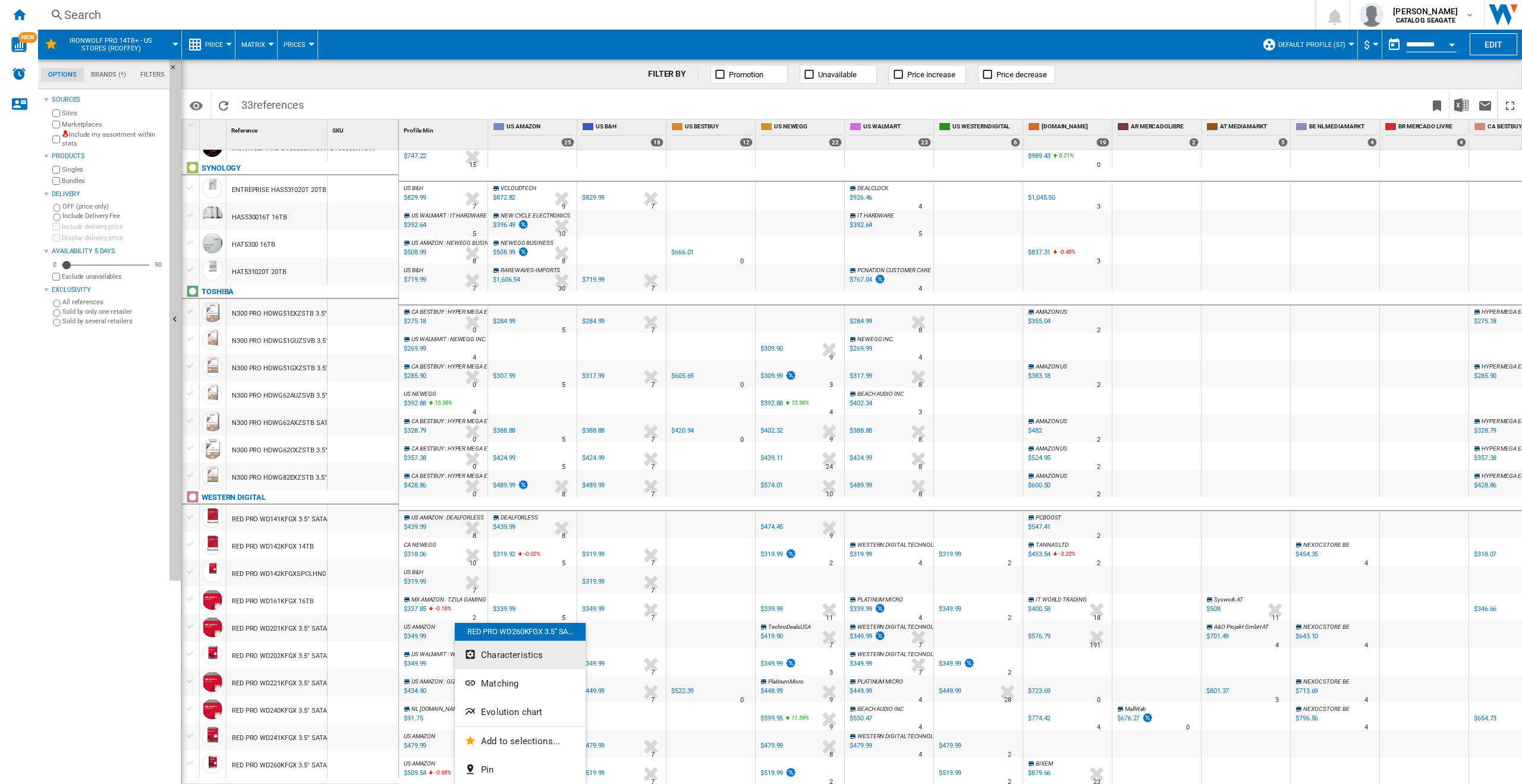
click at [504, 654] on span "Characteristics" at bounding box center [512, 655] width 62 height 11
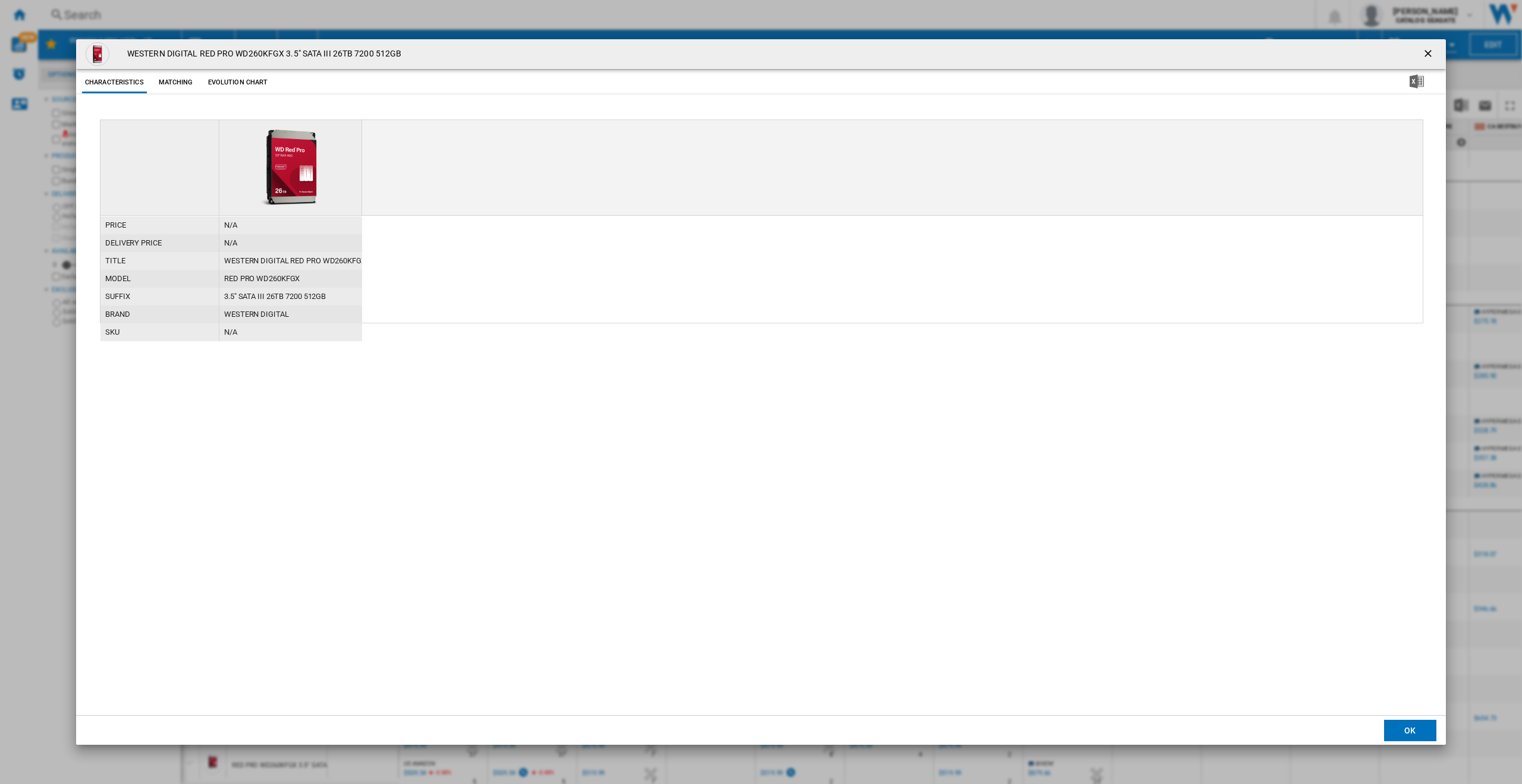
click at [243, 84] on button "Evolution chart" at bounding box center [238, 83] width 66 height 21
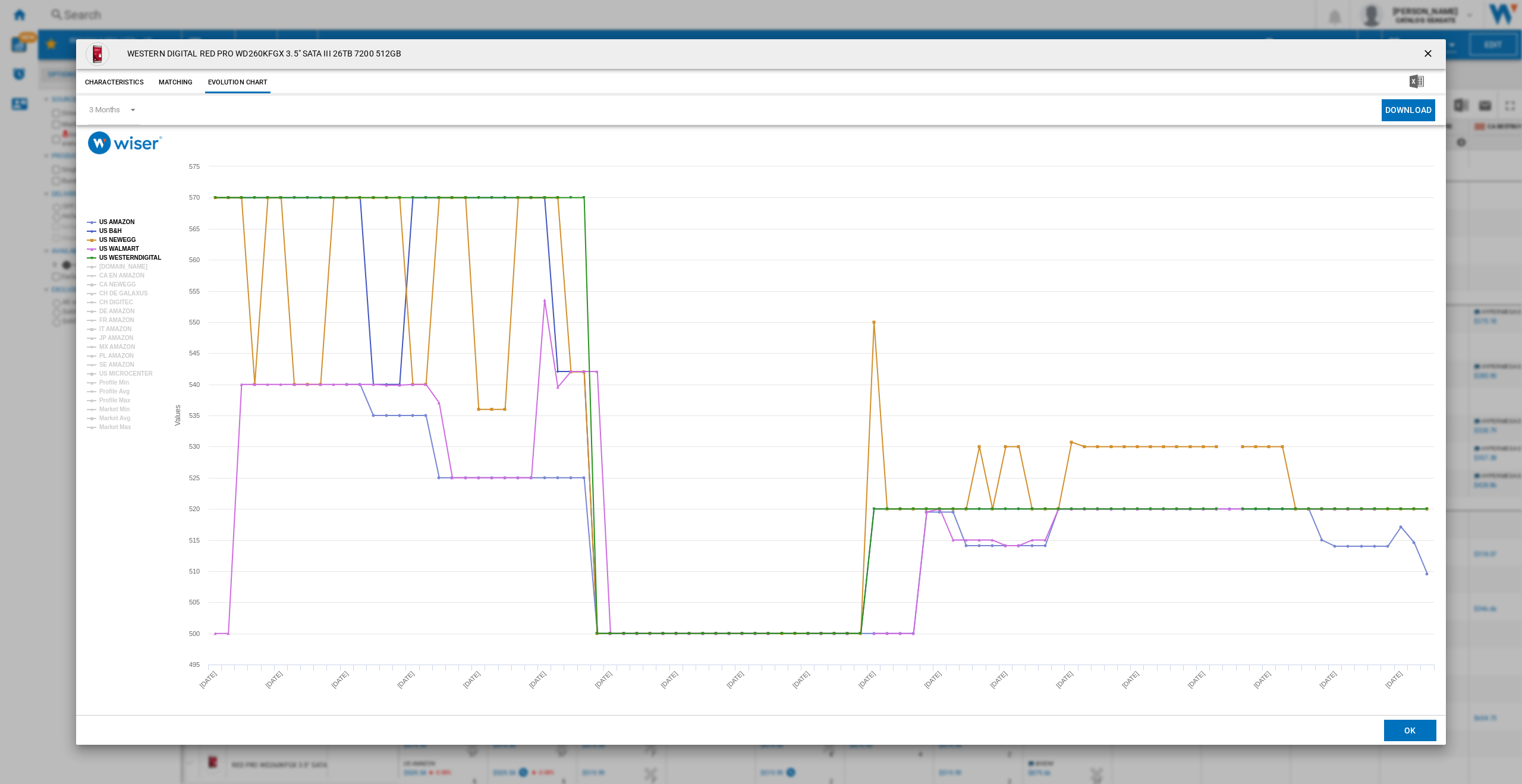
drag, startPoint x: 1428, startPoint y: 55, endPoint x: 1511, endPoint y: 81, distance: 87.0
click at [1428, 55] on ng-md-icon "getI18NText('BUTTONS.CLOSE_DIALOG')" at bounding box center [1429, 54] width 15 height 15
